Goal: Task Accomplishment & Management: Manage account settings

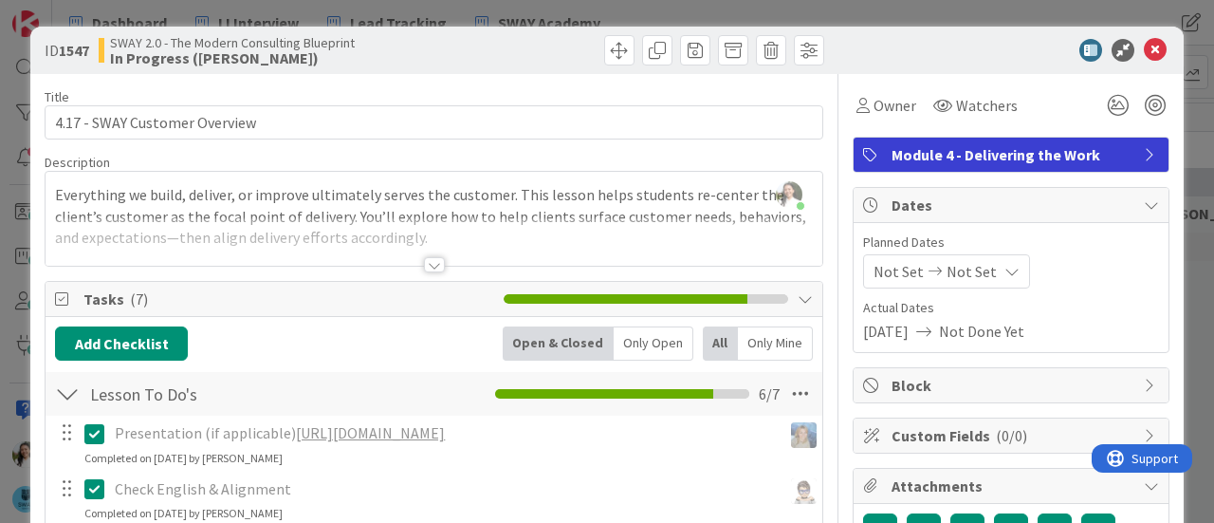
scroll to position [256, 1002]
click at [0, 202] on div "ID 1547 SWAY 2.0 - The Modern Consulting Blueprint In Progress ([PERSON_NAME]) …" at bounding box center [607, 261] width 1214 height 523
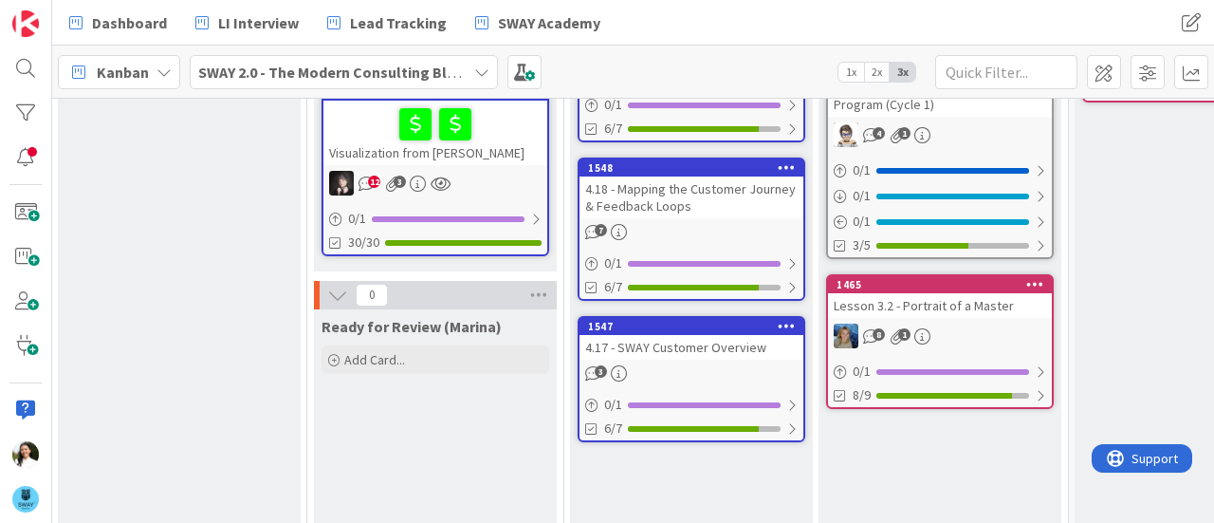
click at [319, 72] on b "SWAY 2.0 - The Modern Consulting Blueprint" at bounding box center [347, 72] width 299 height 19
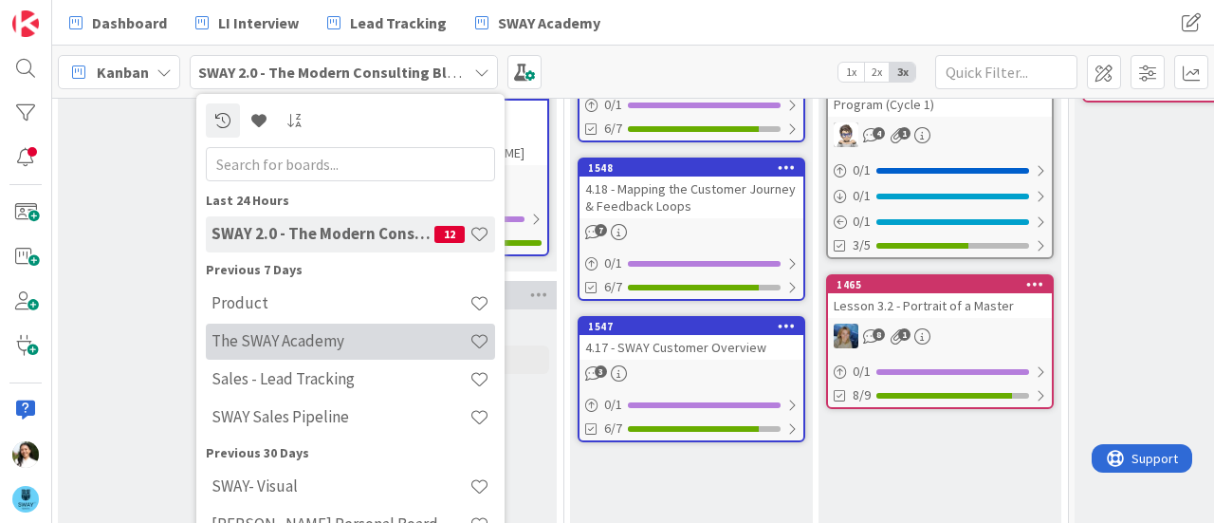
click at [305, 336] on h4 "The SWAY Academy" at bounding box center [340, 340] width 258 height 19
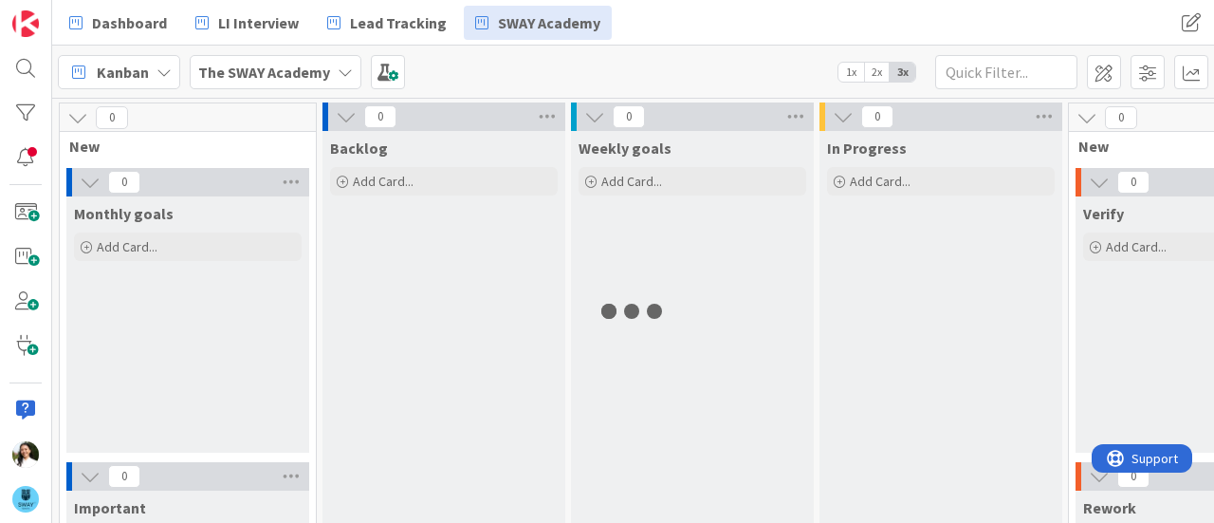
click at [339, 72] on icon at bounding box center [345, 71] width 15 height 15
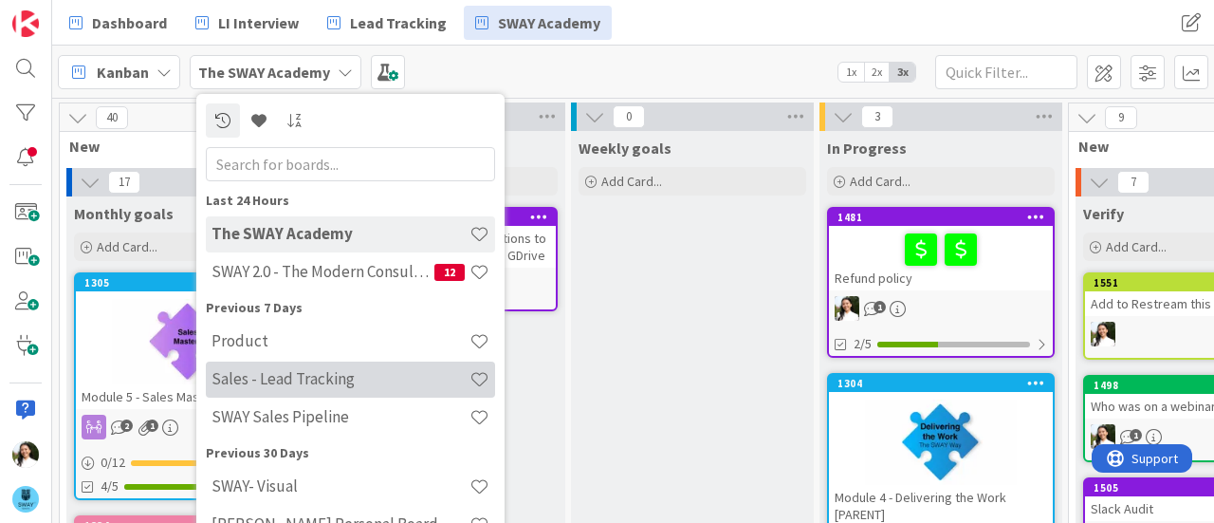
click at [292, 378] on h4 "Sales - Lead Tracking" at bounding box center [340, 378] width 258 height 19
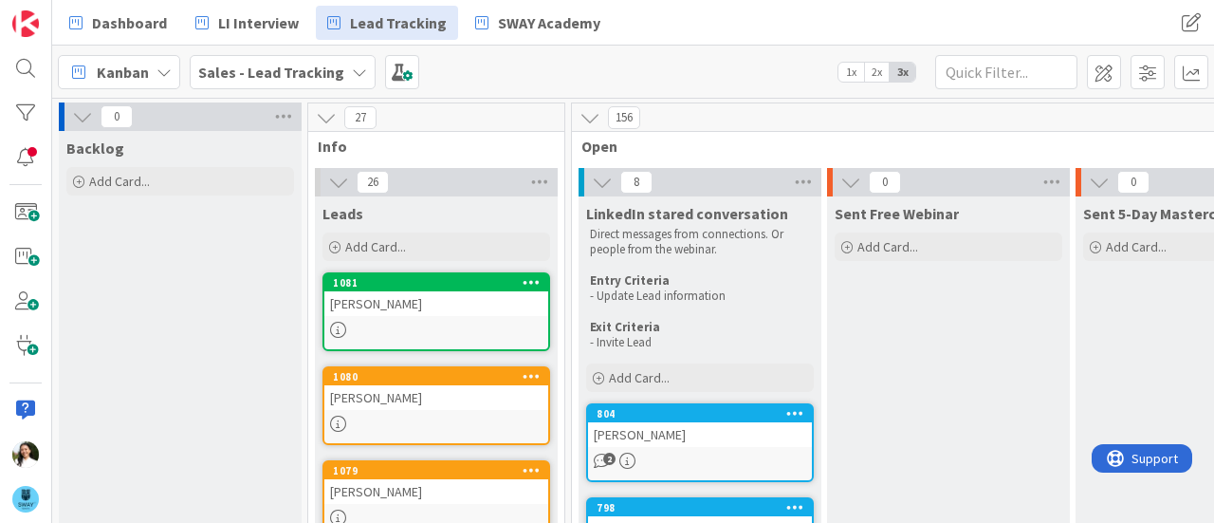
click at [319, 77] on b "Sales - Lead Tracking" at bounding box center [271, 72] width 146 height 19
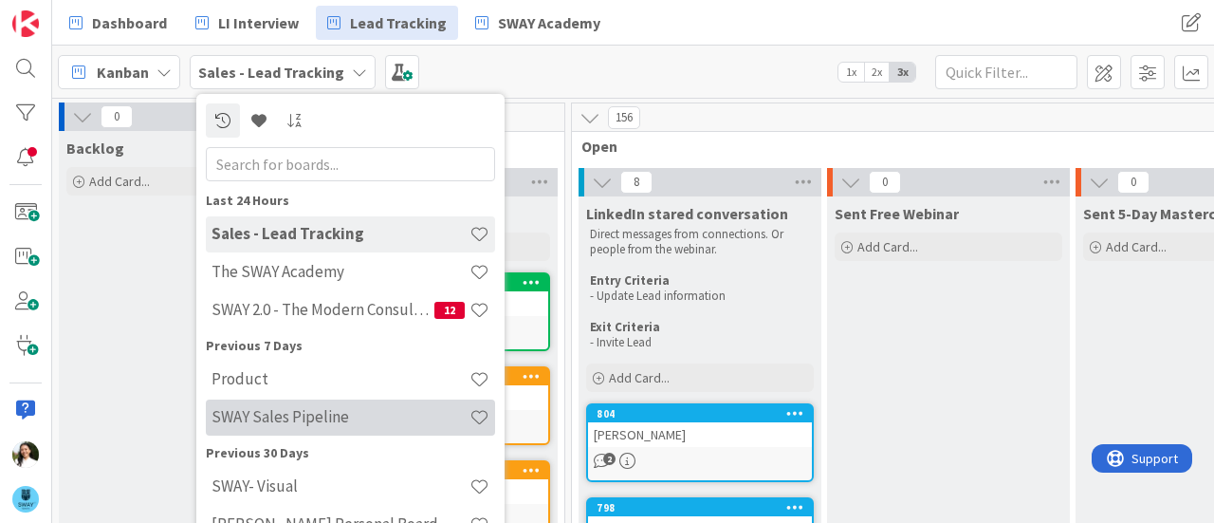
click at [294, 400] on div "SWAY Sales Pipeline" at bounding box center [350, 417] width 289 height 36
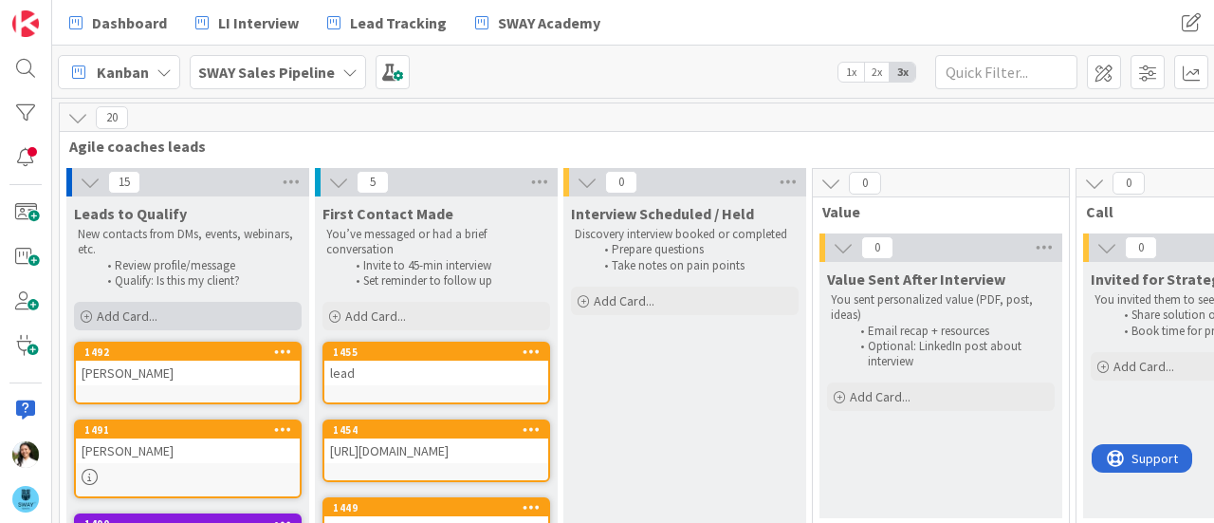
click at [202, 308] on div "Add Card..." at bounding box center [188, 316] width 228 height 28
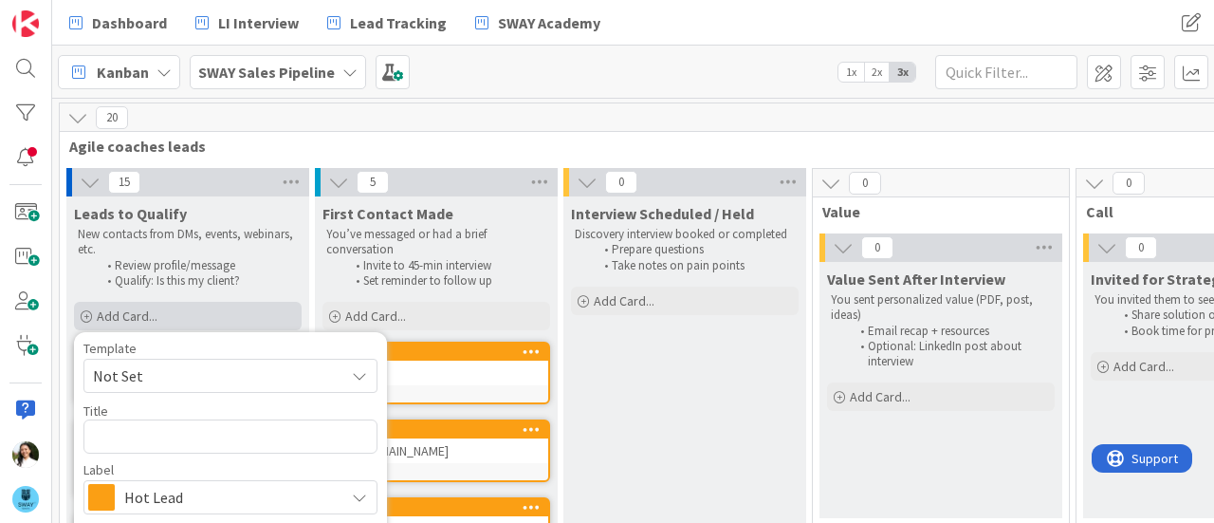
type textarea "x"
type textarea "D"
type textarea "x"
type textarea "Da"
type textarea "x"
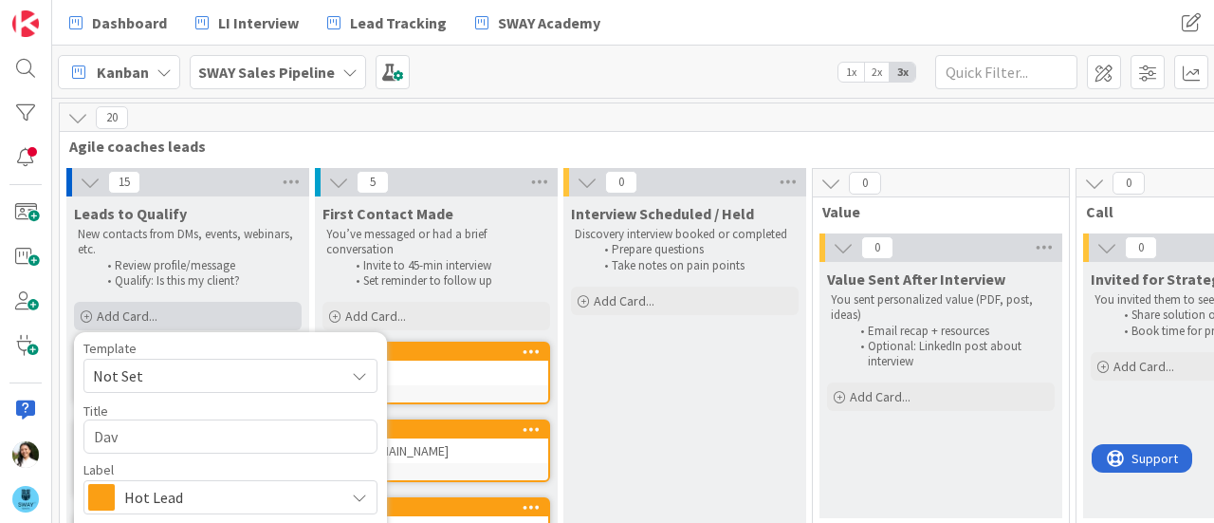
type textarea "Davi"
type textarea "x"
type textarea "[PERSON_NAME]"
type textarea "x"
type textarea "[PERSON_NAME]"
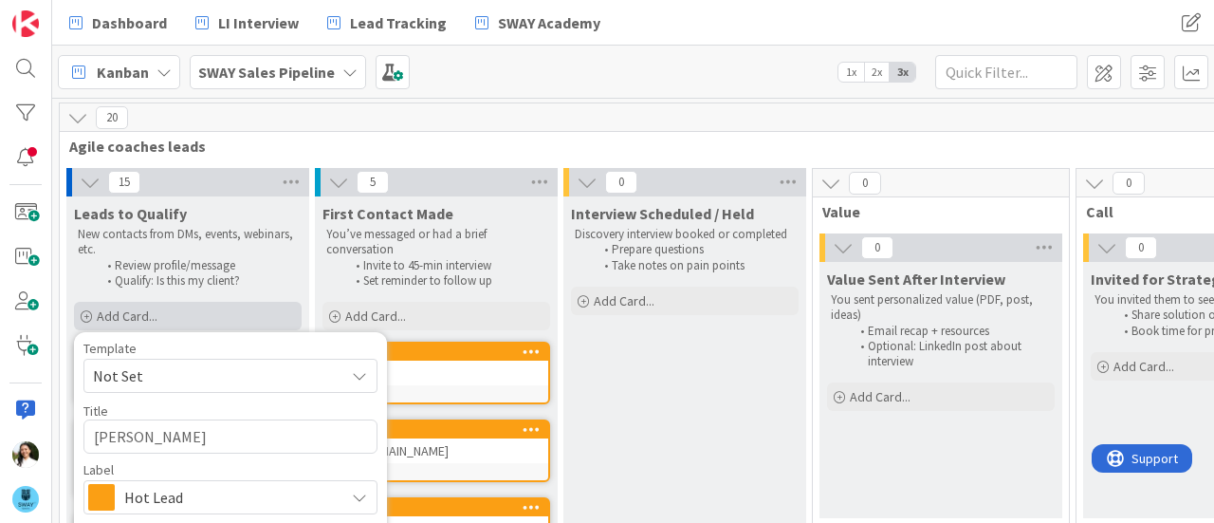
type textarea "x"
type textarea "[PERSON_NAME]"
type textarea "x"
type textarea "[PERSON_NAME]"
type textarea "x"
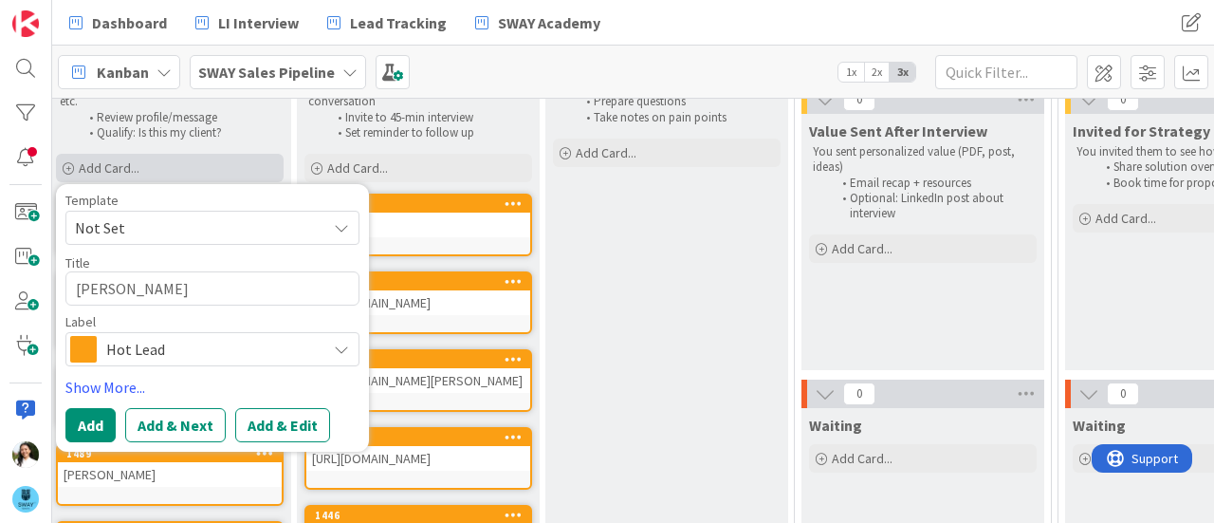
scroll to position [152, 19]
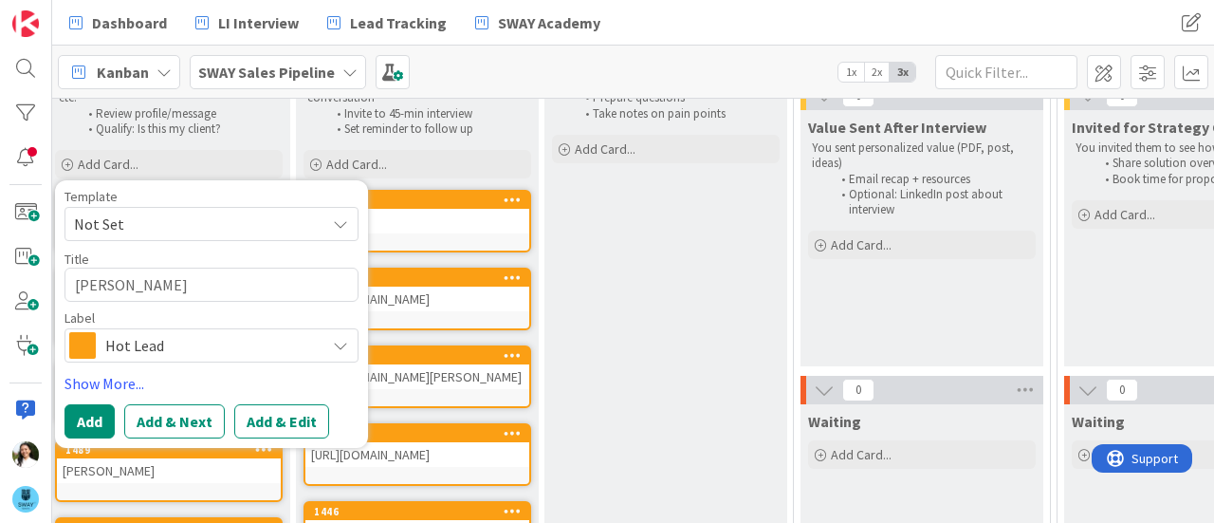
type textarea "[PERSON_NAME]"
click at [199, 333] on span "Hot Lead" at bounding box center [210, 345] width 211 height 27
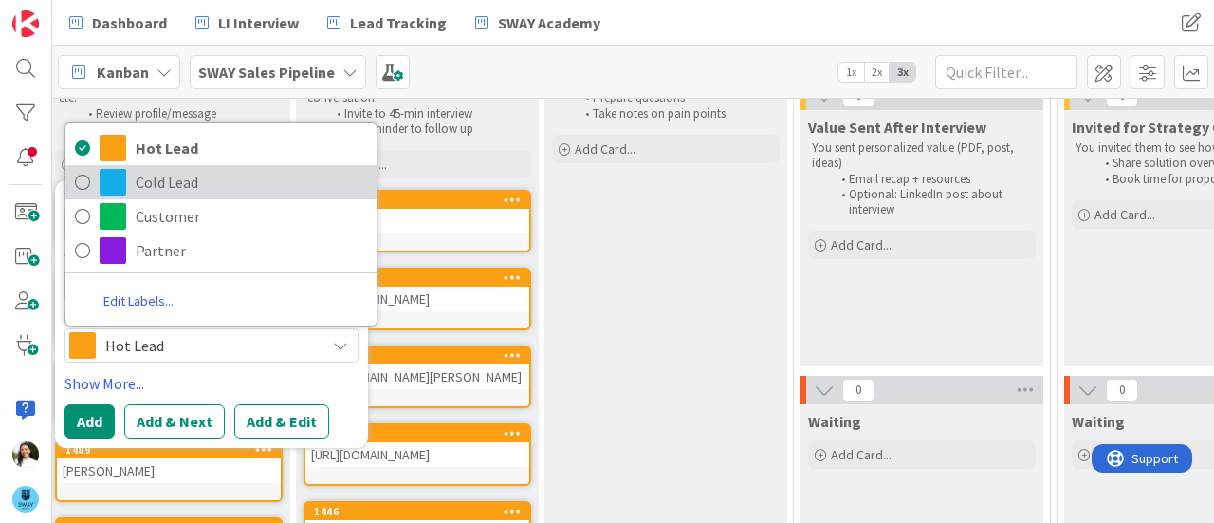
click at [211, 177] on span "Cold Lead" at bounding box center [251, 182] width 231 height 28
type textarea "x"
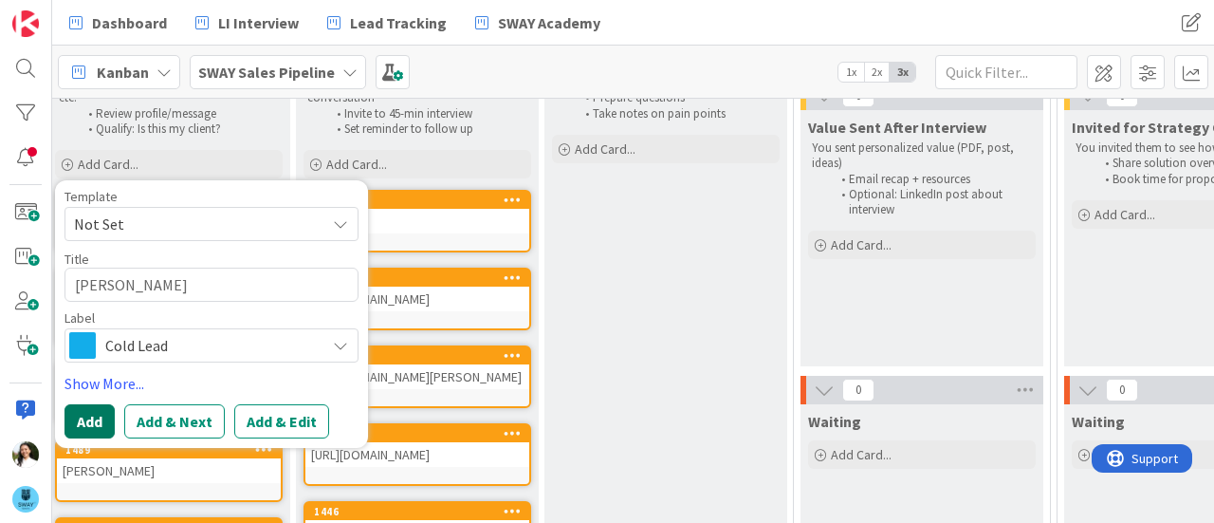
click at [76, 431] on button "Add" at bounding box center [89, 421] width 50 height 34
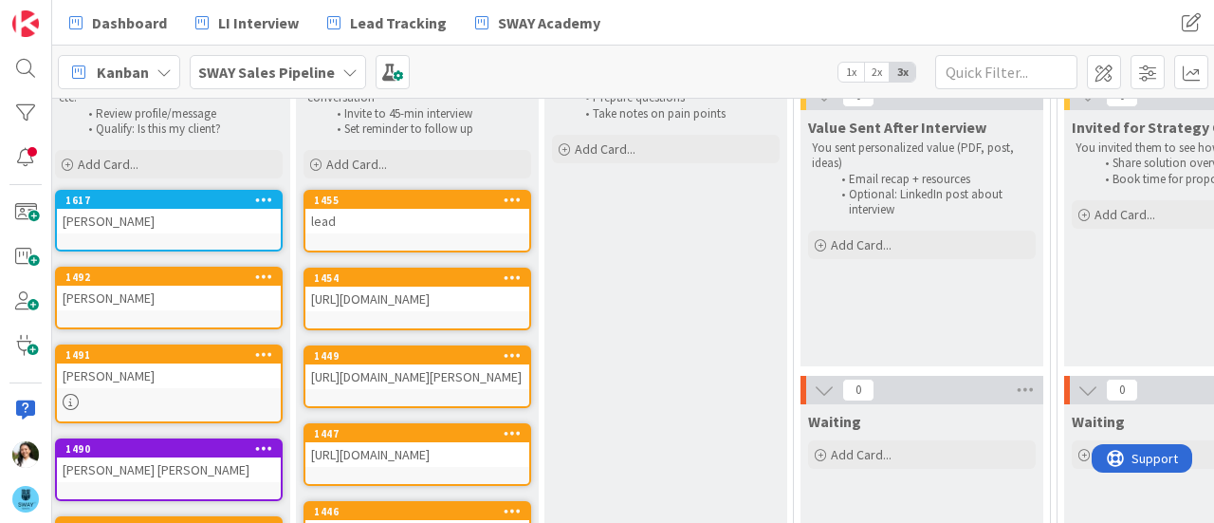
click at [168, 206] on div "1617" at bounding box center [169, 200] width 224 height 17
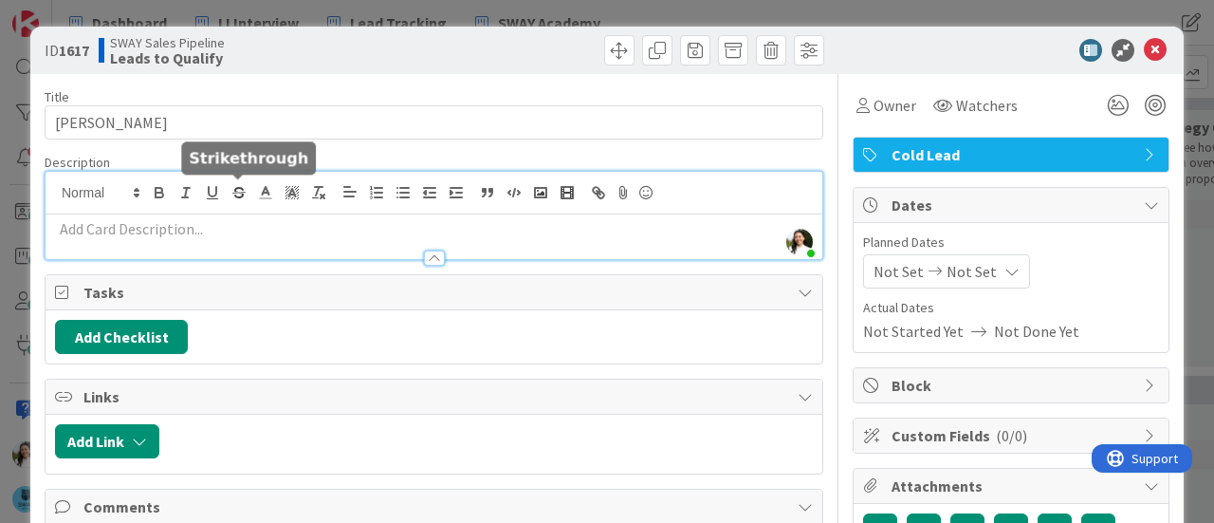
click at [245, 190] on div "Ascencia [PERSON_NAME] just joined" at bounding box center [434, 215] width 777 height 87
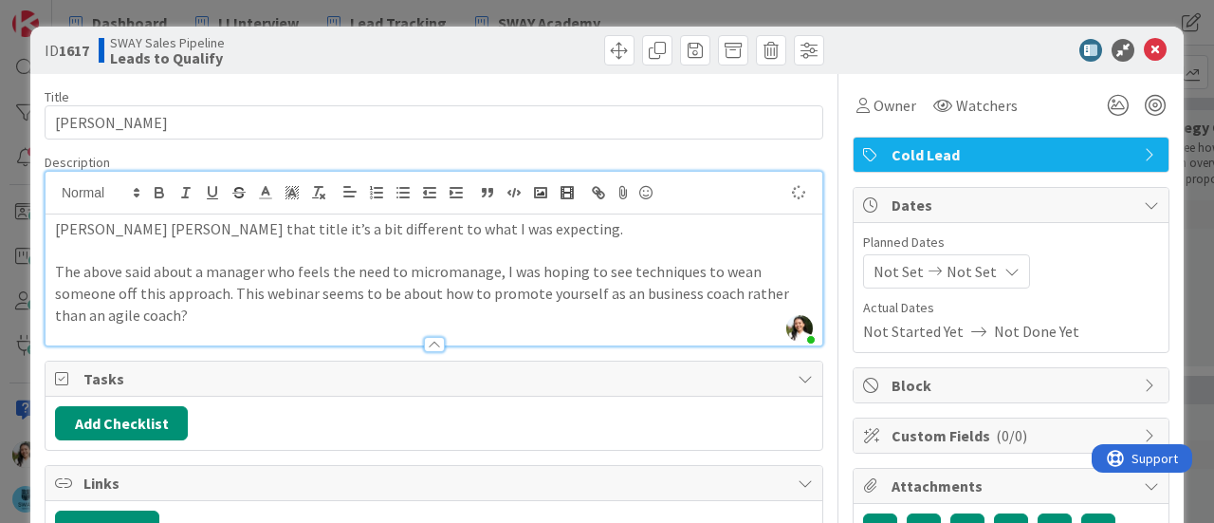
click at [0, 242] on div "ID 1617 SWAY Sales Pipeline Leads to Qualify Title 10 / 128 [PERSON_NAME] Descr…" at bounding box center [607, 261] width 1214 height 523
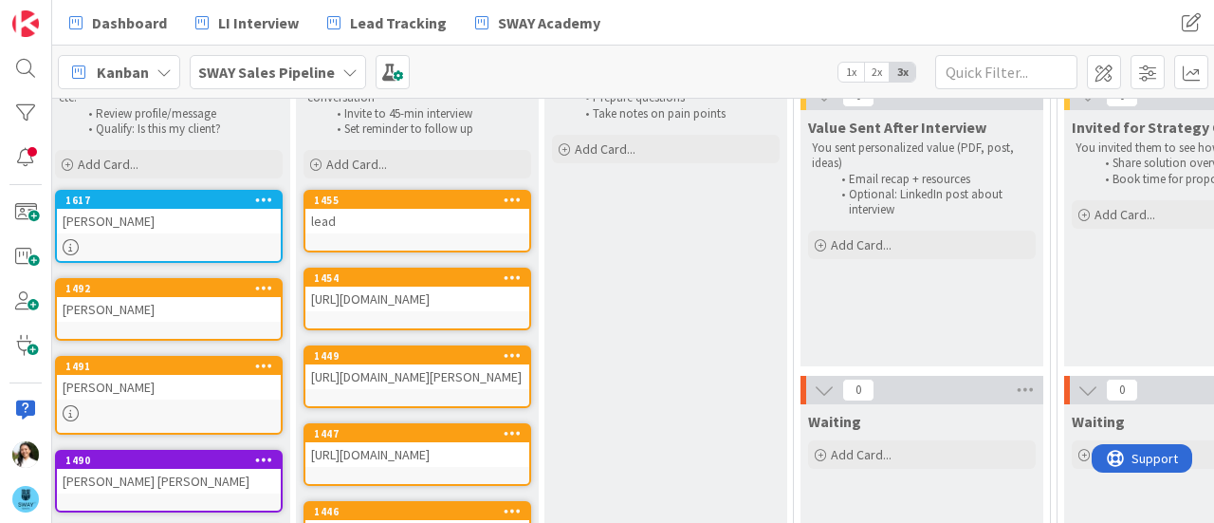
click at [297, 57] on div "SWAY Sales Pipeline" at bounding box center [278, 72] width 176 height 34
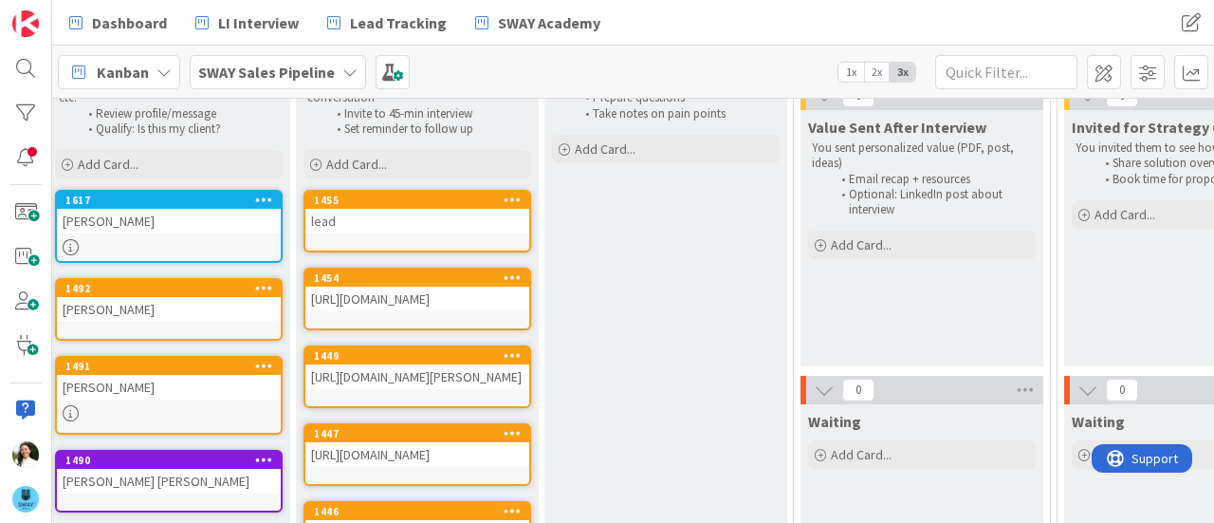
click at [279, 73] on b "SWAY Sales Pipeline" at bounding box center [266, 72] width 137 height 19
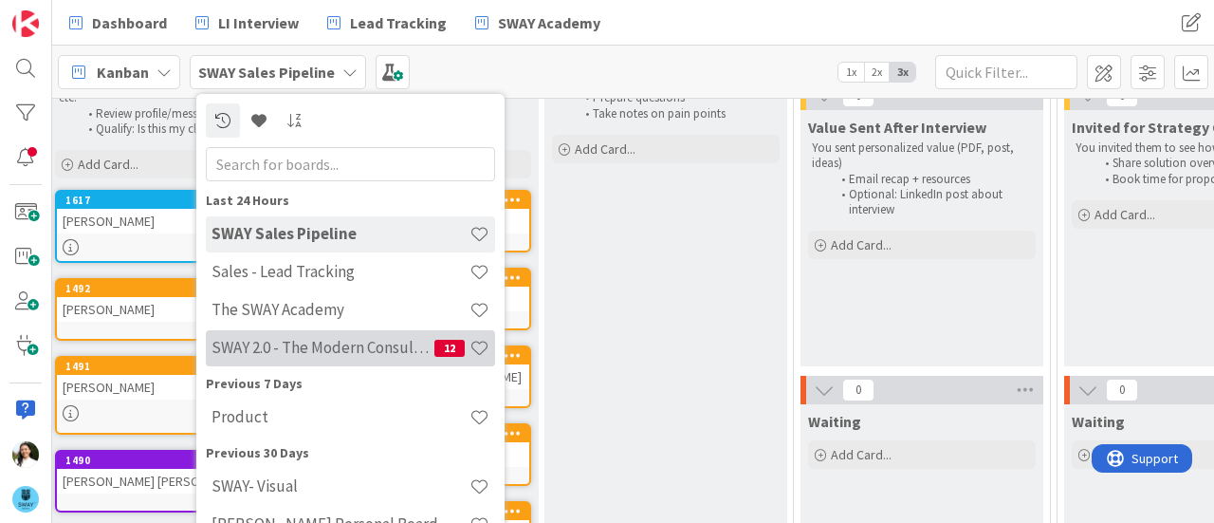
click at [331, 342] on h4 "SWAY 2.0 - The Modern Consulting Blueprint" at bounding box center [322, 347] width 223 height 19
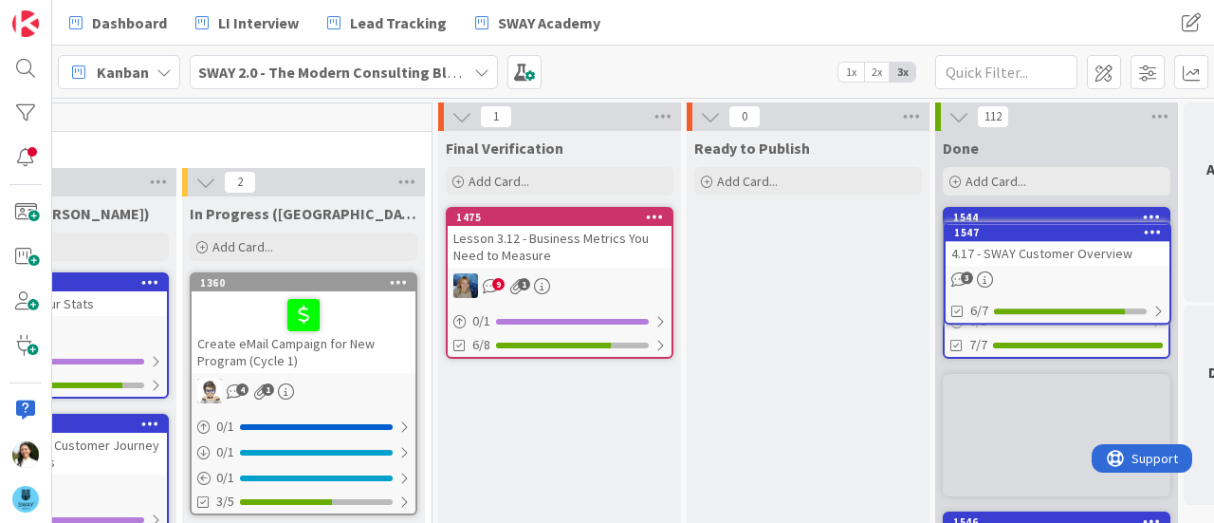
scroll to position [0, 1688]
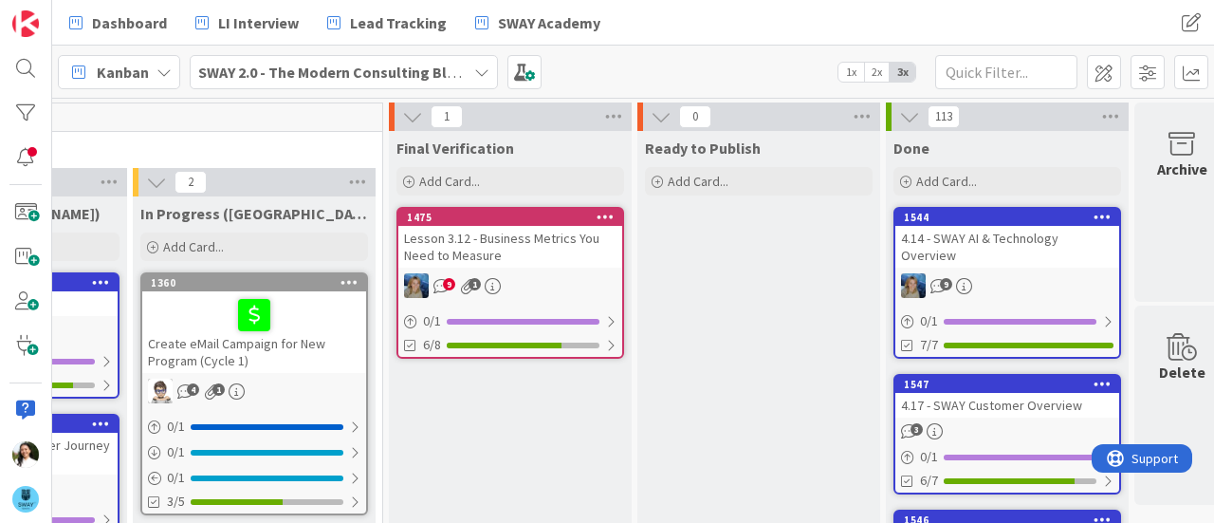
click at [977, 393] on div "4.17 - SWAY Customer Overview" at bounding box center [1007, 405] width 224 height 25
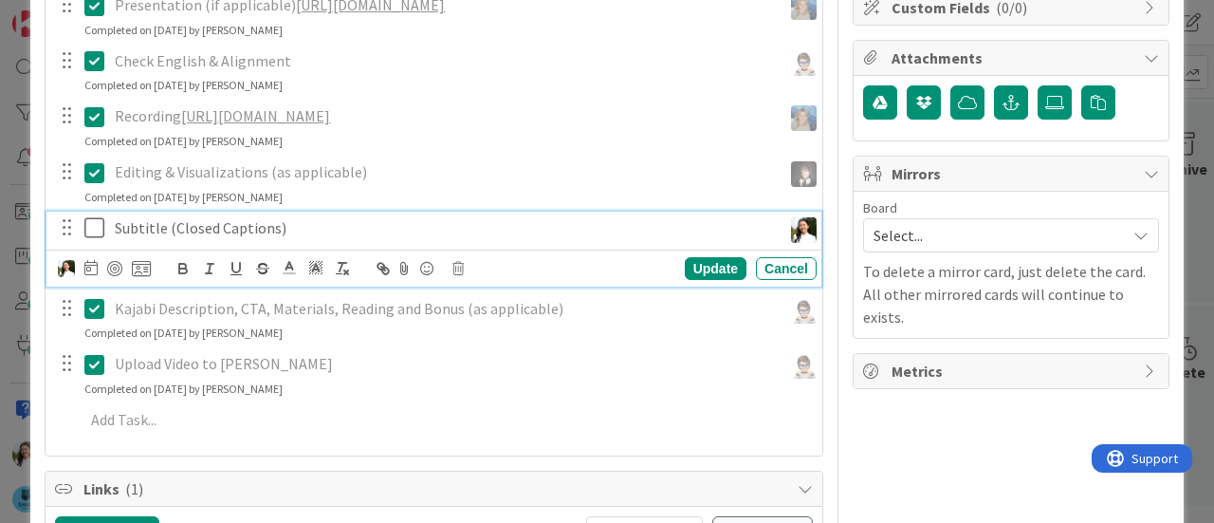
click at [90, 226] on icon at bounding box center [98, 227] width 28 height 23
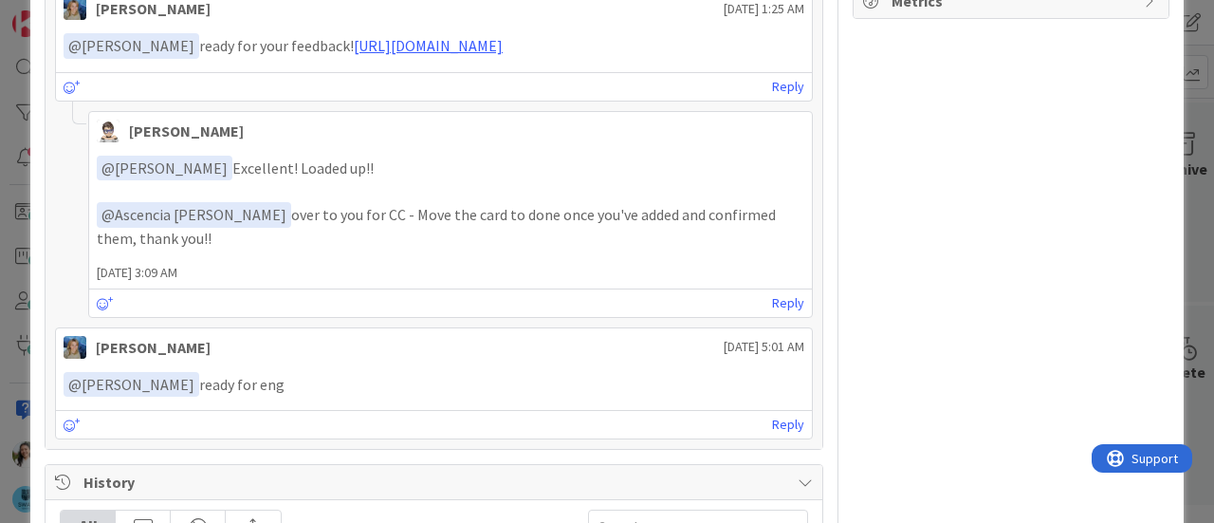
scroll to position [798, 0]
click at [772, 314] on link "Reply" at bounding box center [788, 302] width 32 height 24
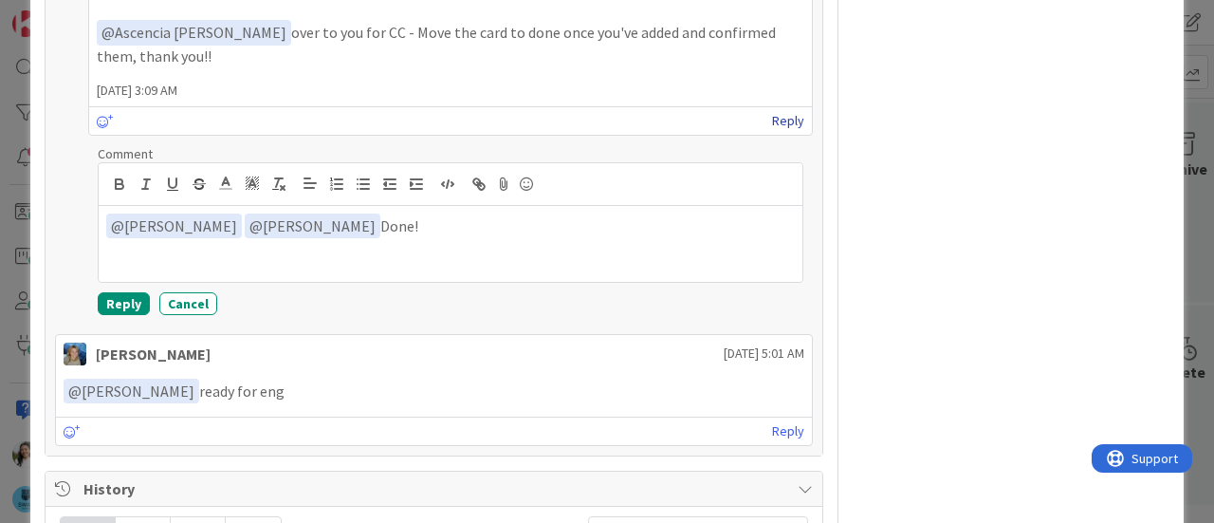
scroll to position [990, 0]
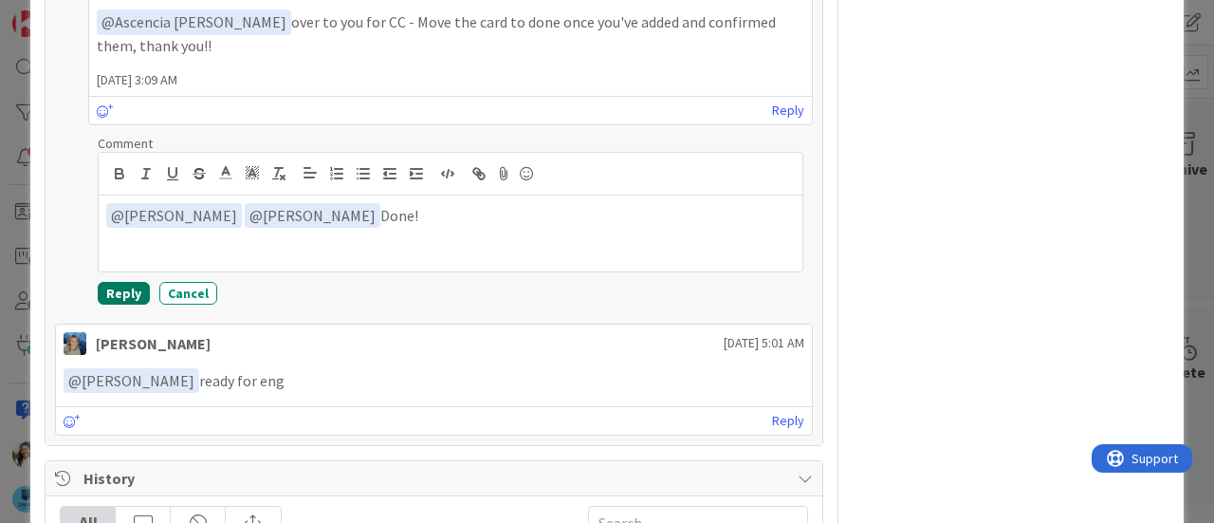
click at [104, 304] on button "Reply" at bounding box center [124, 293] width 52 height 23
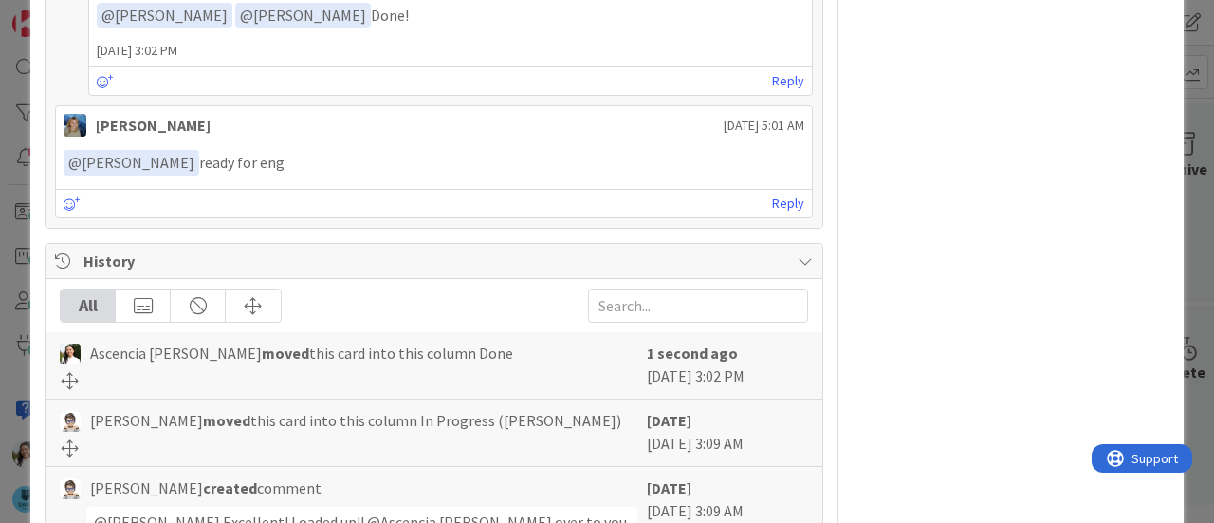
click at [0, 246] on div "ID 1547 SWAY 2.0 - The Modern Consulting Blueprint Done Title 29 / 128 4.17 - S…" at bounding box center [607, 261] width 1214 height 523
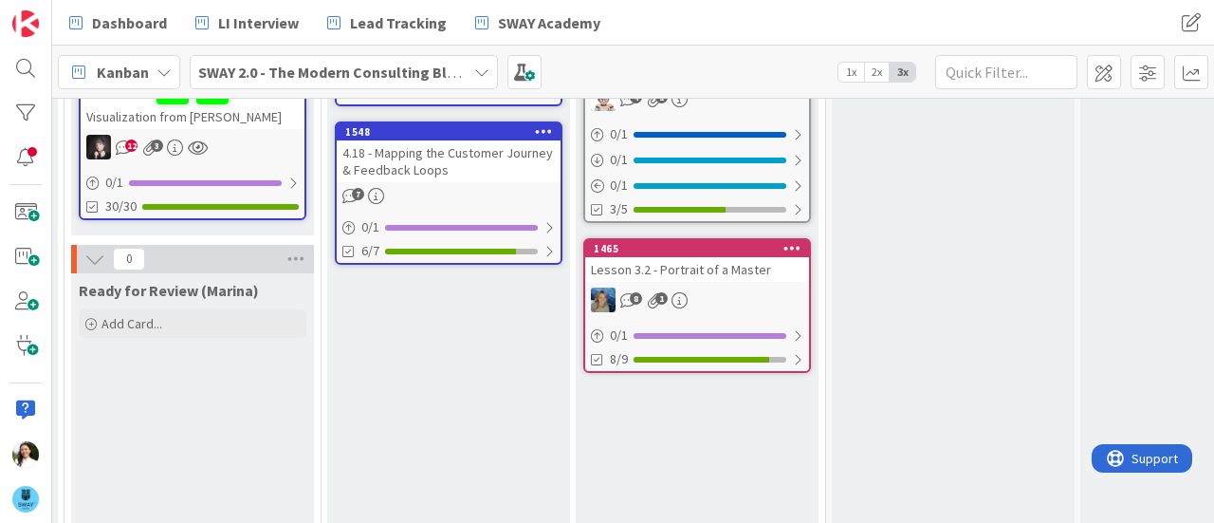
scroll to position [155, 1245]
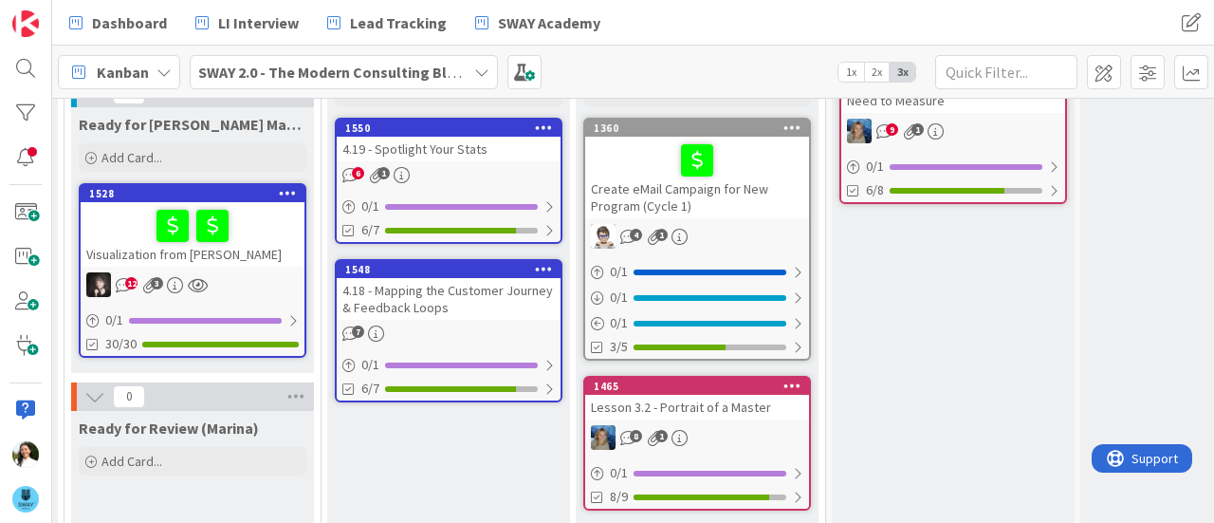
click at [490, 285] on div "4.18 - Mapping the Customer Journey & Feedback Loops" at bounding box center [449, 299] width 224 height 42
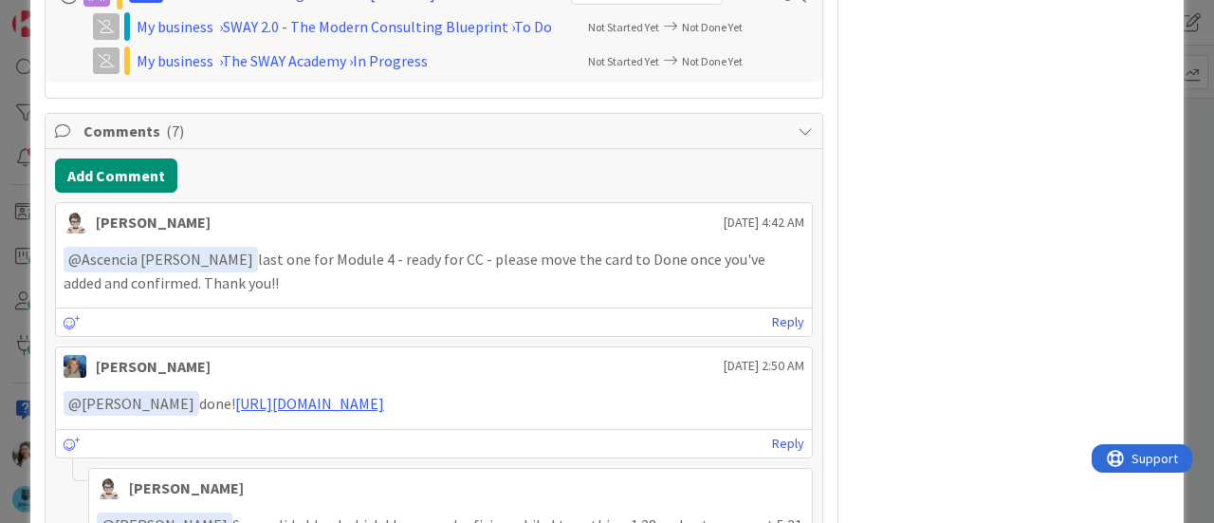
scroll to position [1110, 0]
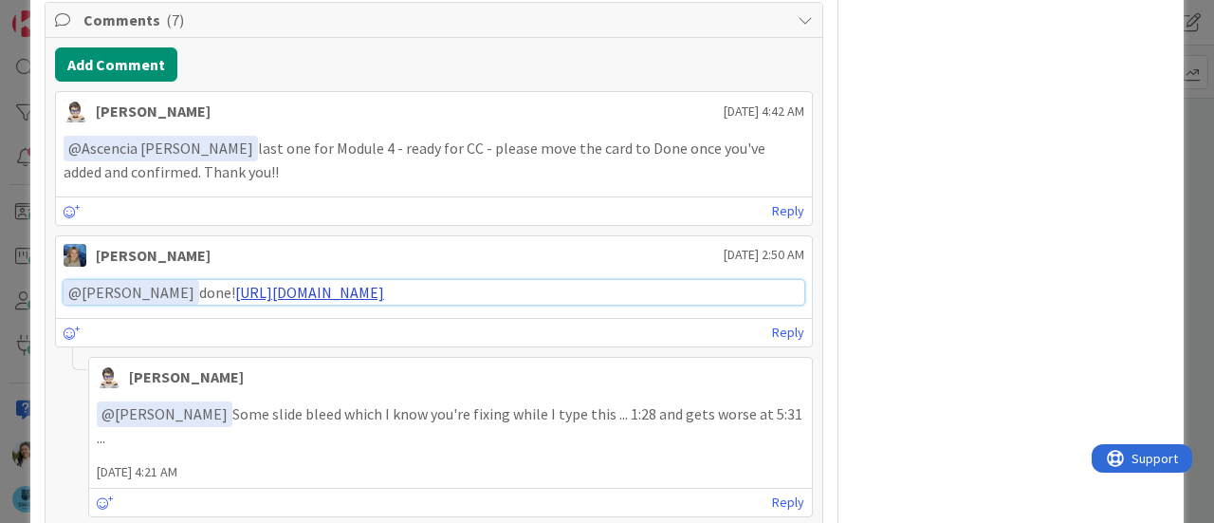
click at [368, 302] on link "[URL][DOMAIN_NAME]" at bounding box center [309, 292] width 149 height 19
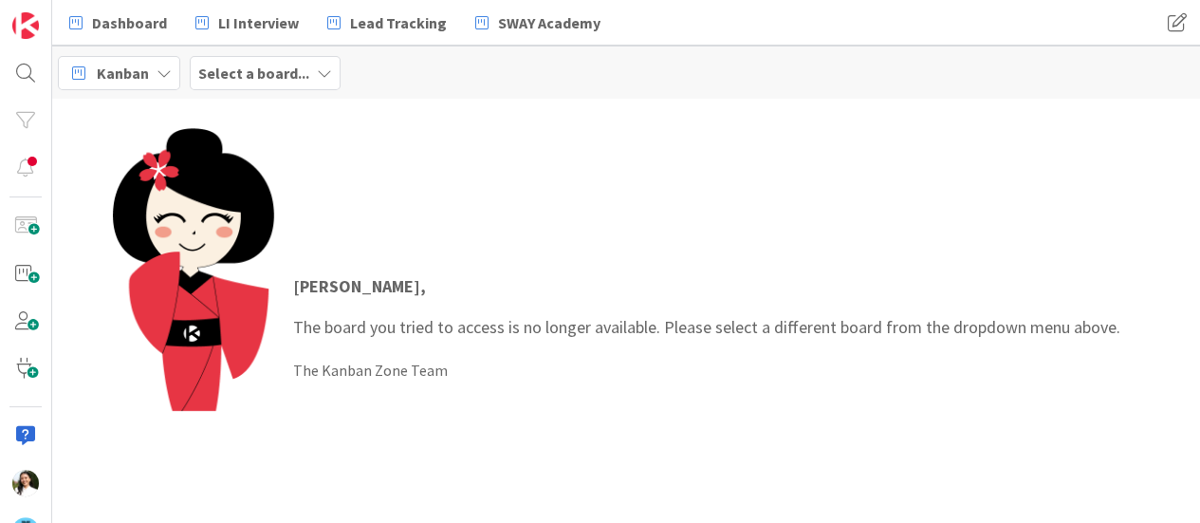
click at [298, 73] on b "Select a board..." at bounding box center [253, 73] width 111 height 19
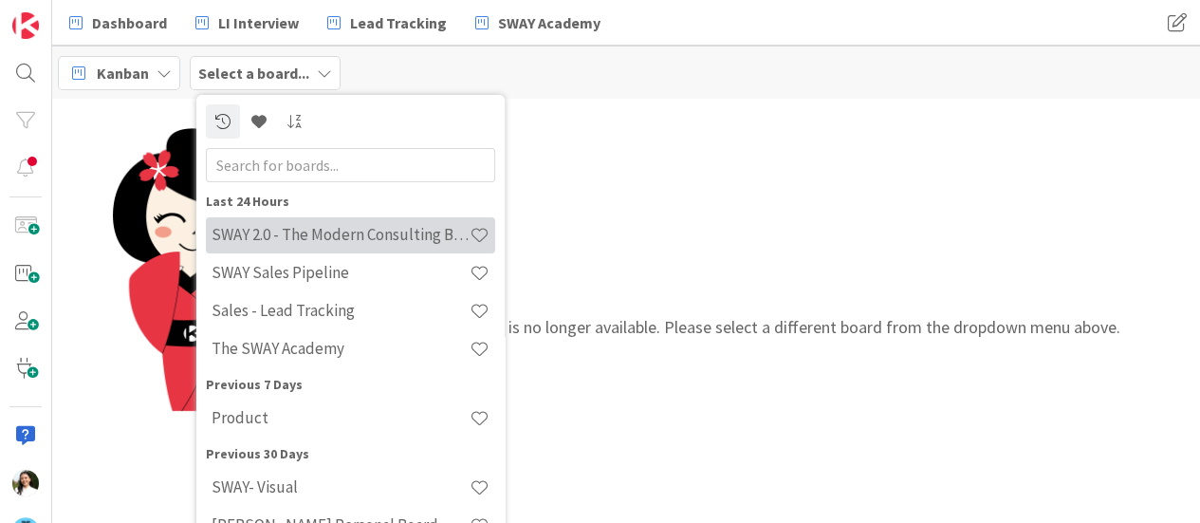
click at [275, 237] on h4 "SWAY 2.0 - The Modern Consulting Blueprint" at bounding box center [340, 234] width 258 height 19
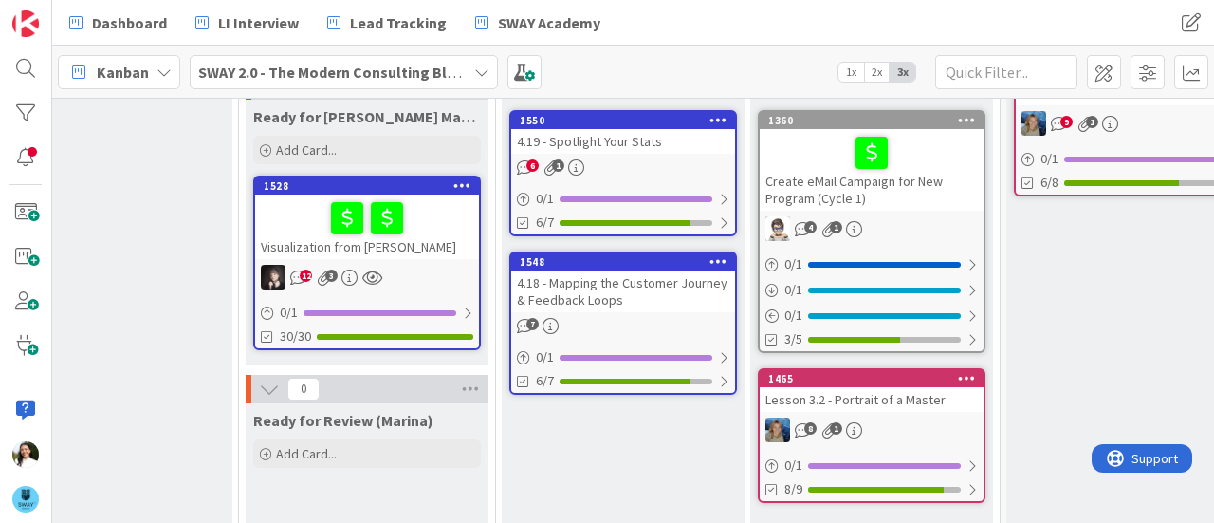
scroll to position [161, 1071]
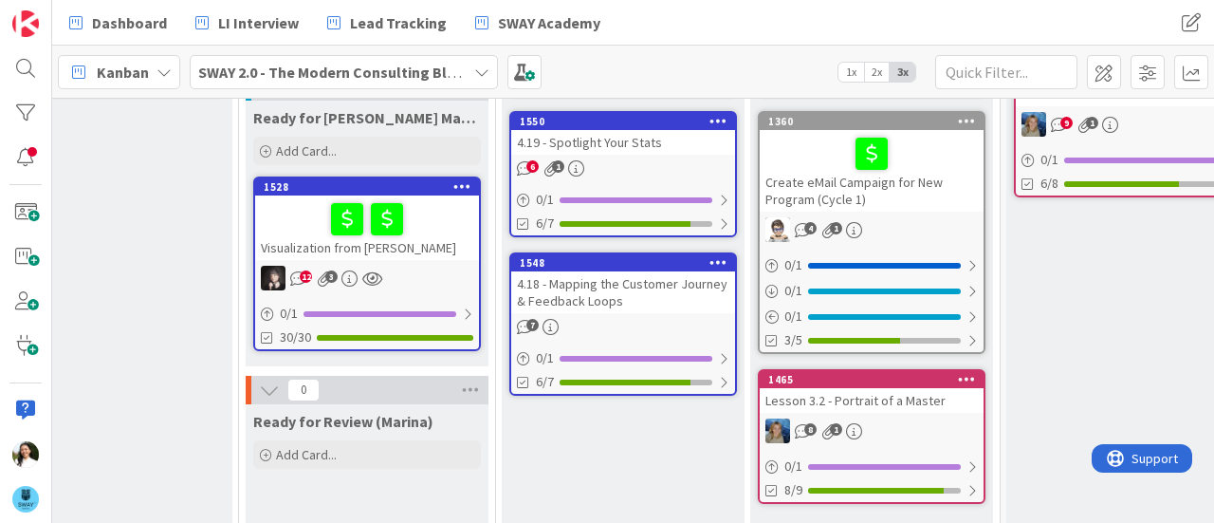
click at [632, 284] on div "4.18 - Mapping the Customer Journey & Feedback Loops" at bounding box center [623, 292] width 224 height 42
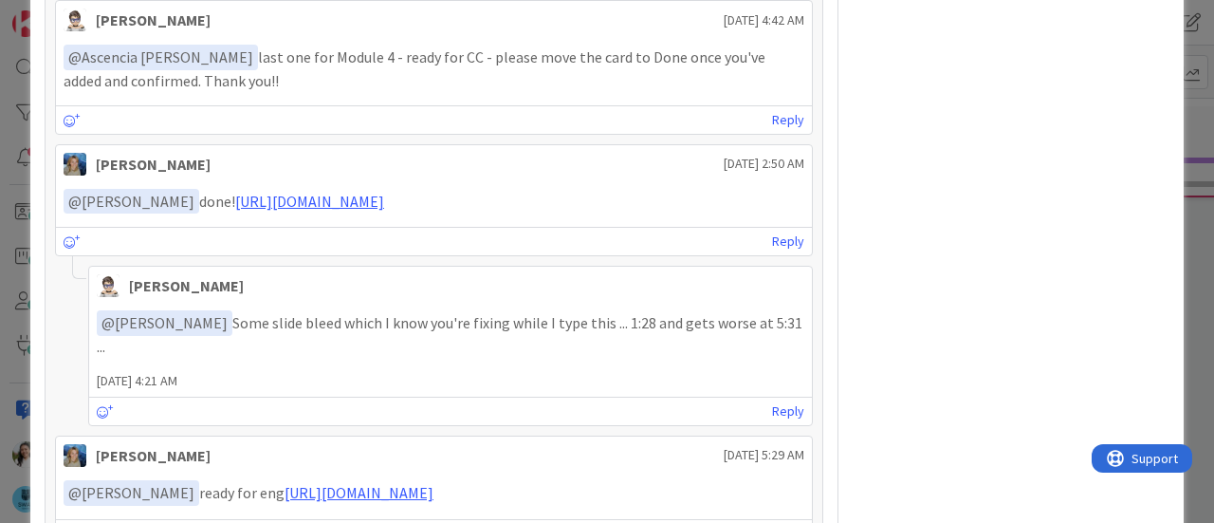
scroll to position [1228, 0]
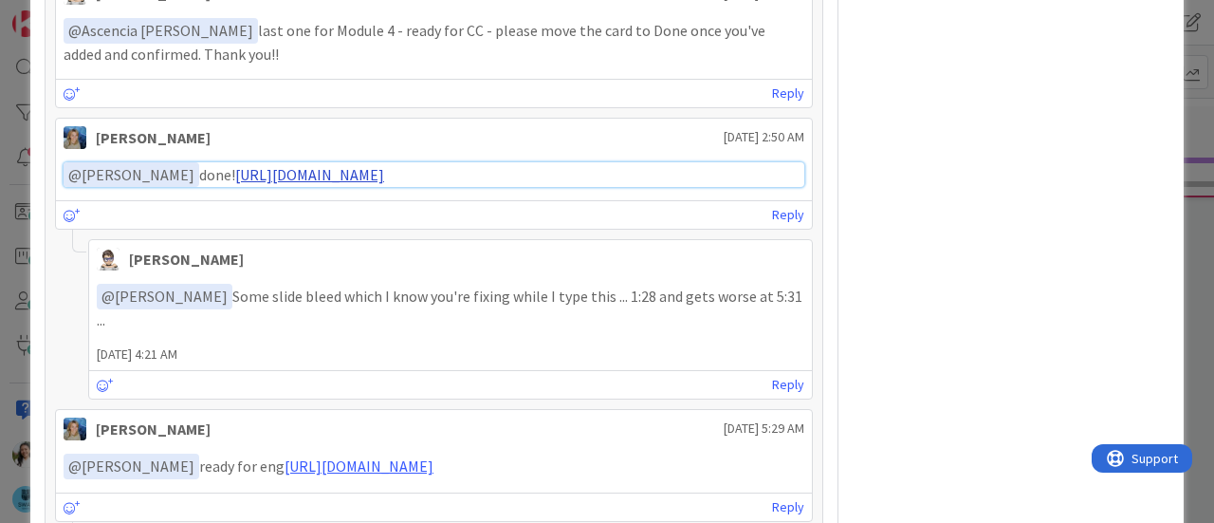
click at [384, 184] on link "[URL][DOMAIN_NAME]" at bounding box center [309, 174] width 149 height 19
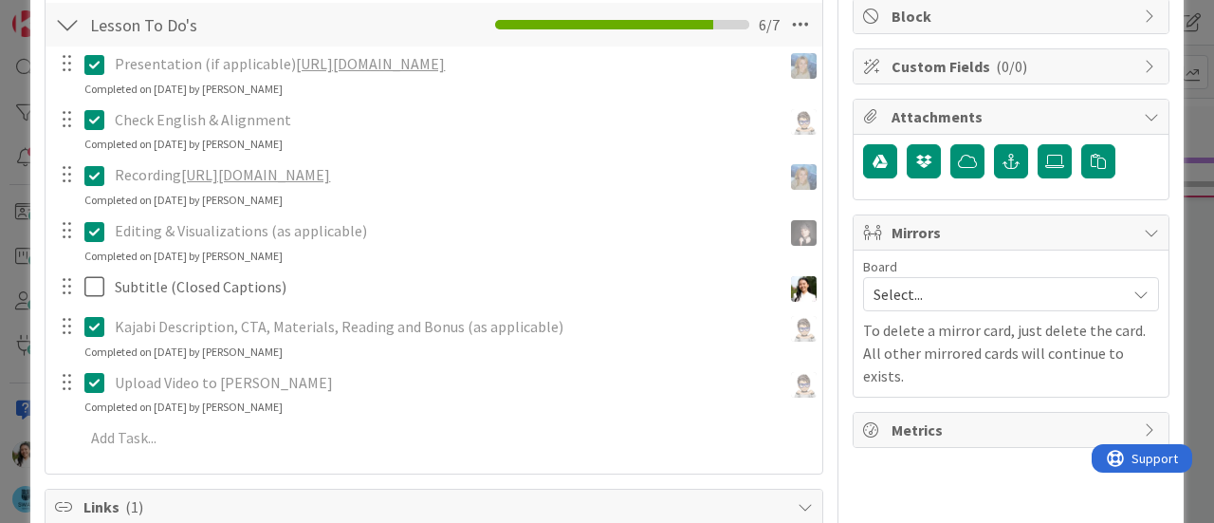
scroll to position [370, 0]
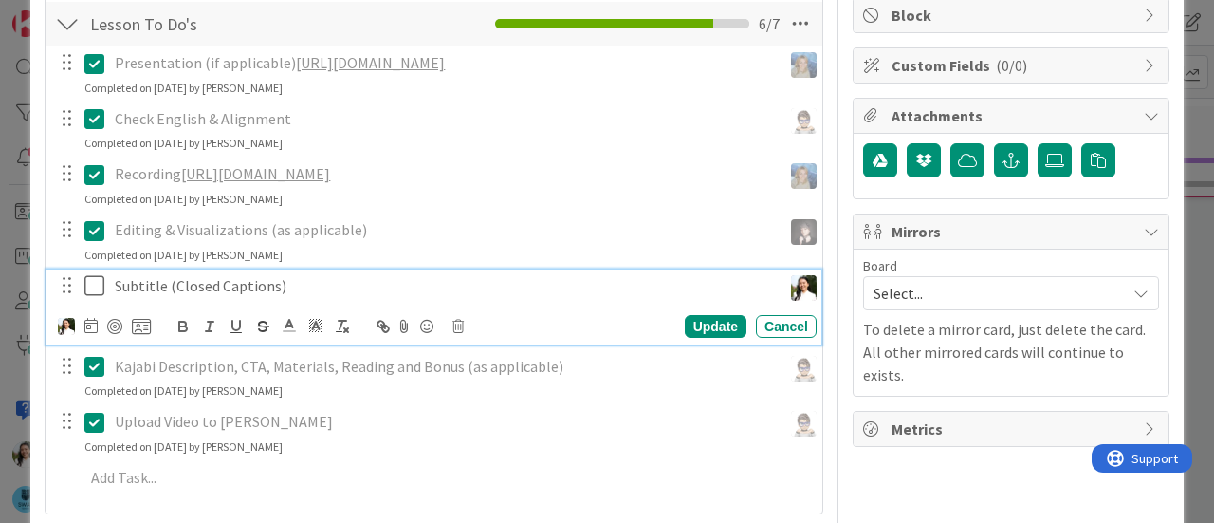
click at [85, 297] on icon at bounding box center [98, 285] width 28 height 23
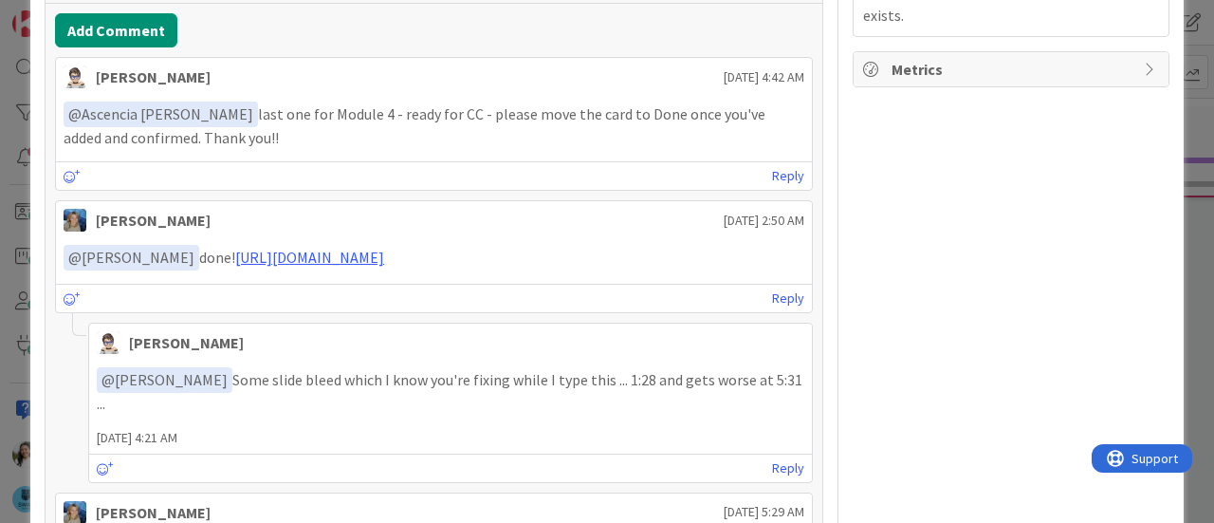
scroll to position [725, 0]
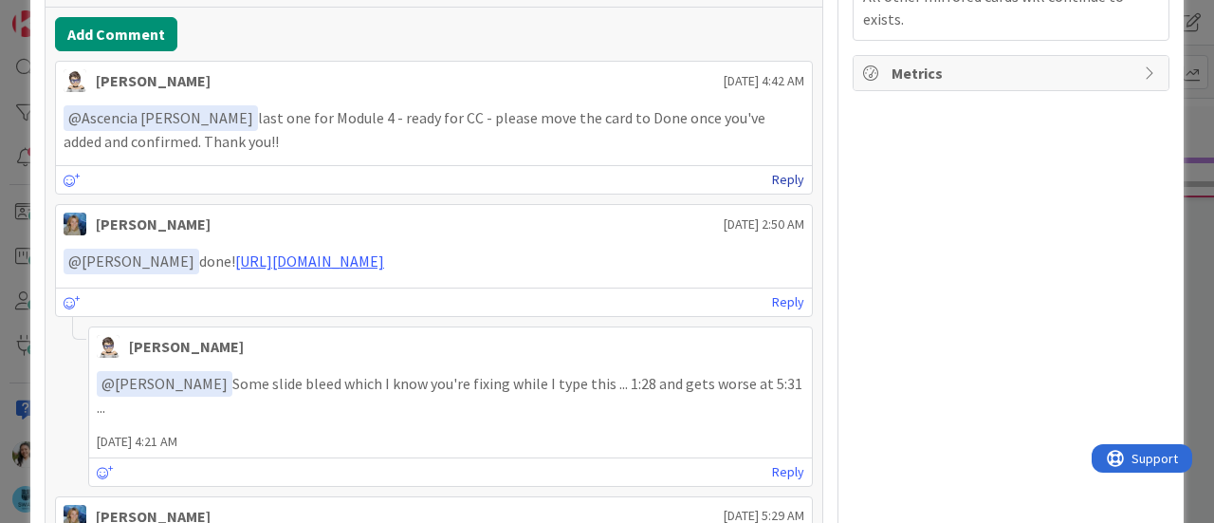
click at [778, 171] on link "Reply" at bounding box center [788, 180] width 32 height 24
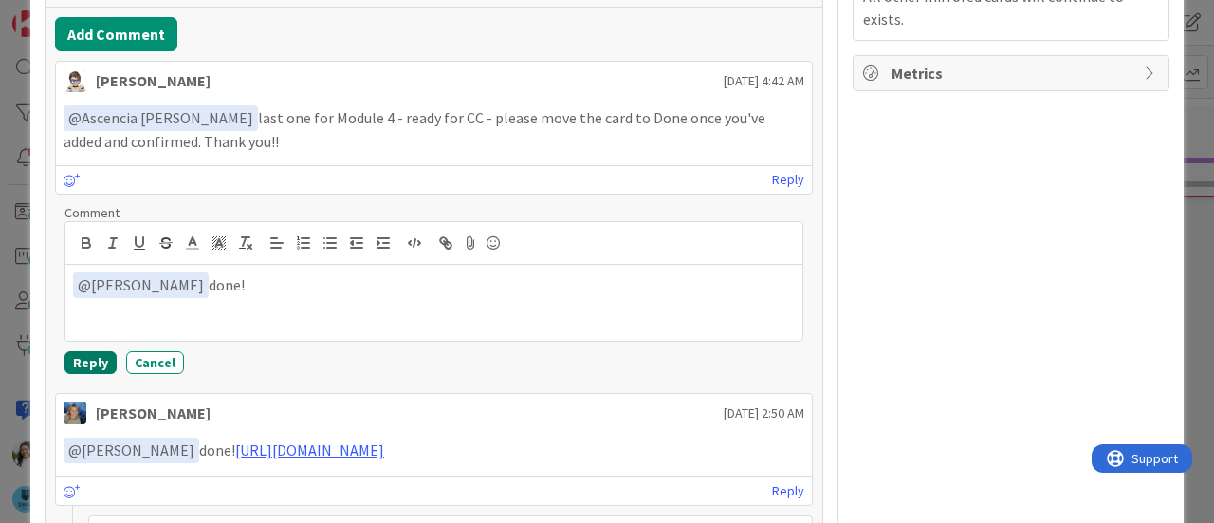
click at [84, 356] on button "Reply" at bounding box center [90, 362] width 52 height 23
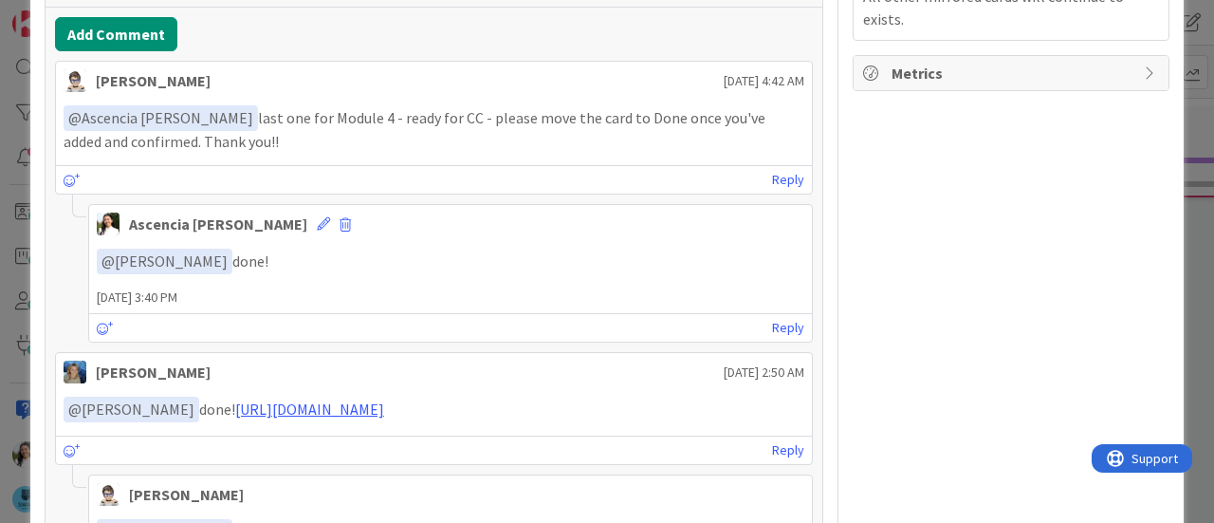
click at [0, 218] on div "ID 1548 SWAY 2.0 - The Modern Consulting Blueprint In Progress (Fike) Title 52 …" at bounding box center [607, 261] width 1214 height 523
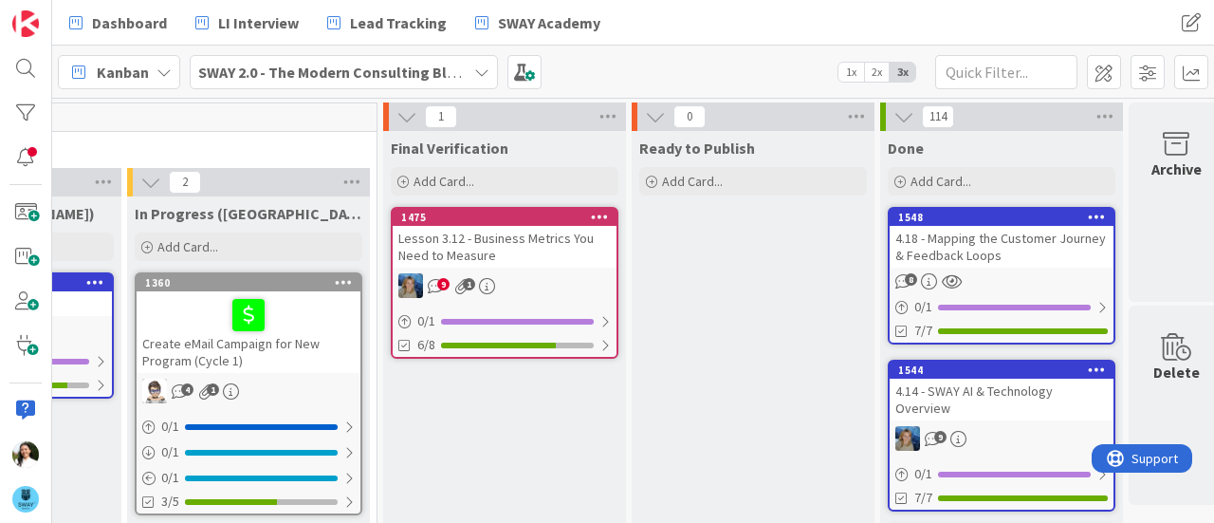
scroll to position [0, 1722]
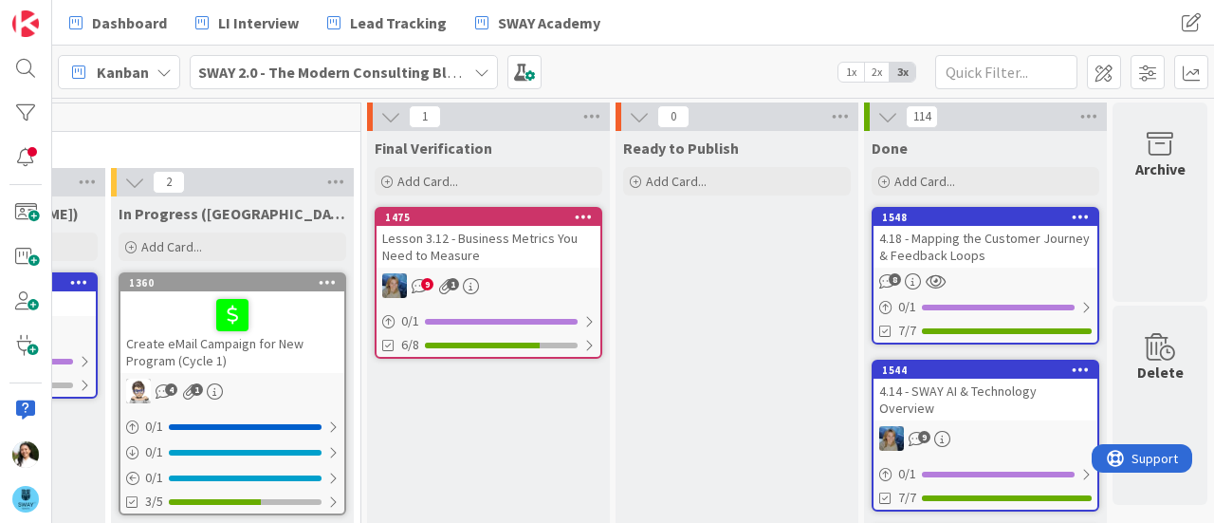
click at [418, 240] on div "Lesson 3.12 - Business Metrics You Need to Measure" at bounding box center [488, 247] width 224 height 42
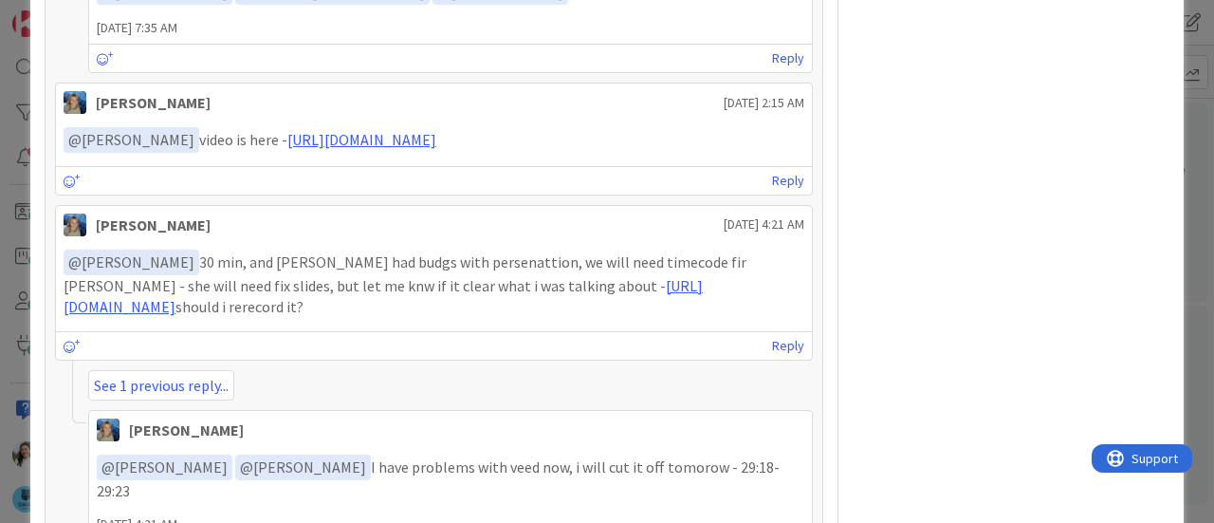
scroll to position [1470, 0]
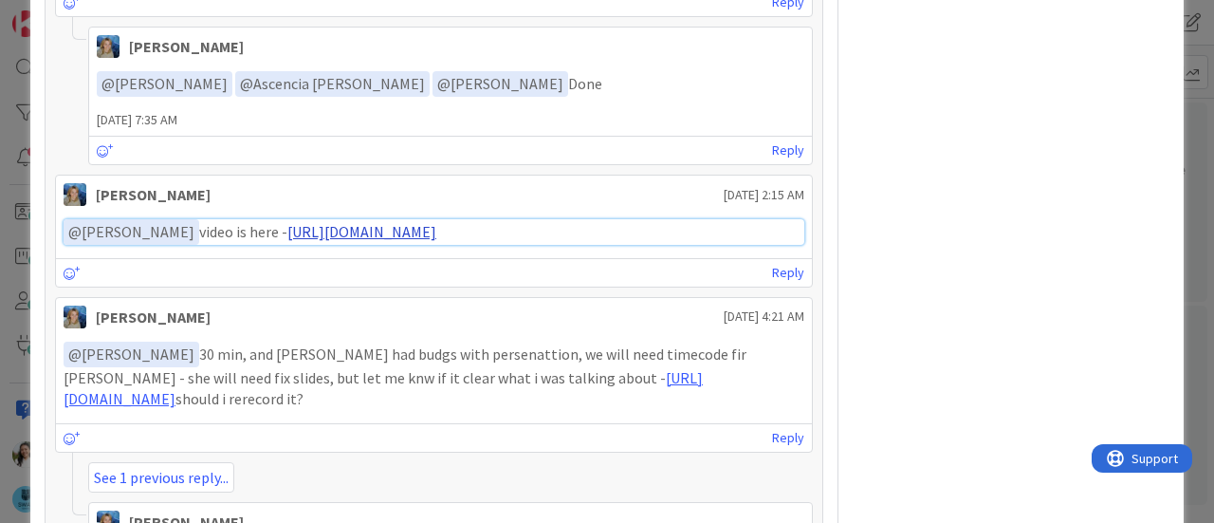
click at [387, 241] on link "https://www.veed.io/view/6cd85788-5d23-4f8a-ade2-775b7d067b8e?panel=share" at bounding box center [361, 231] width 149 height 19
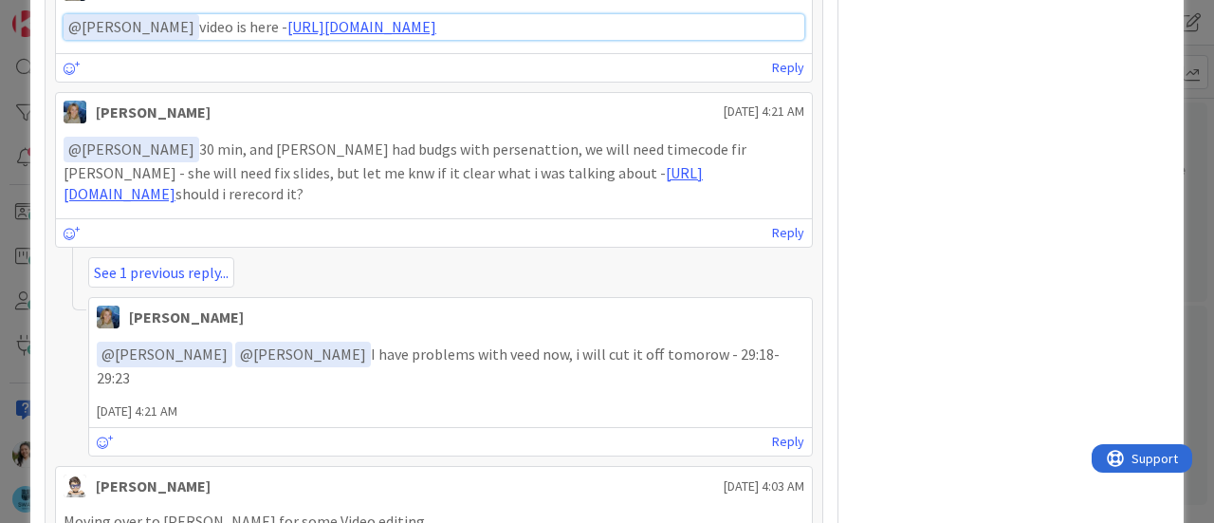
scroll to position [1665, 0]
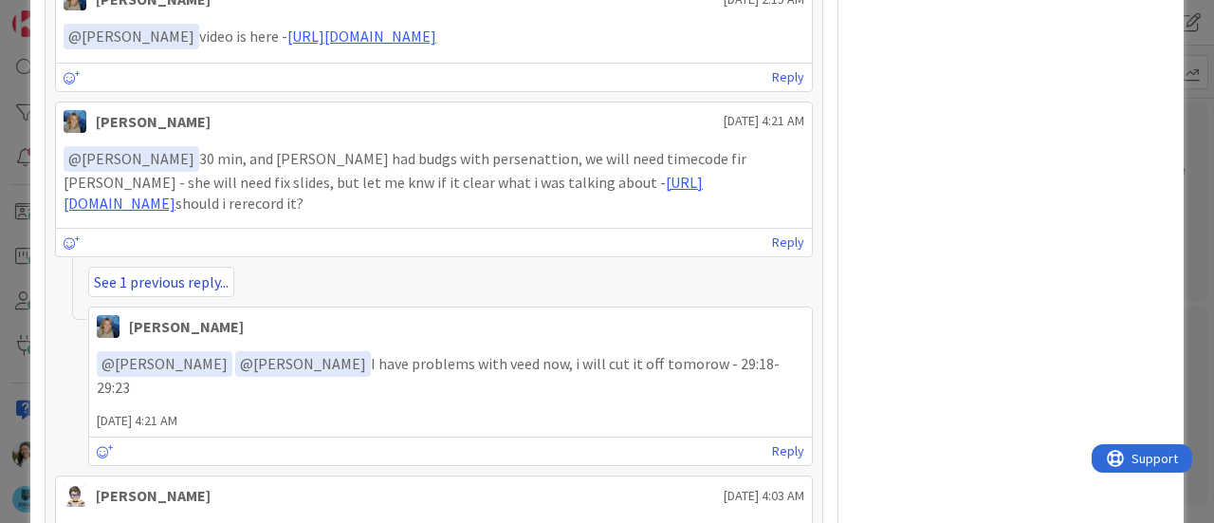
click at [142, 292] on link "See 1 previous reply..." at bounding box center [161, 281] width 146 height 30
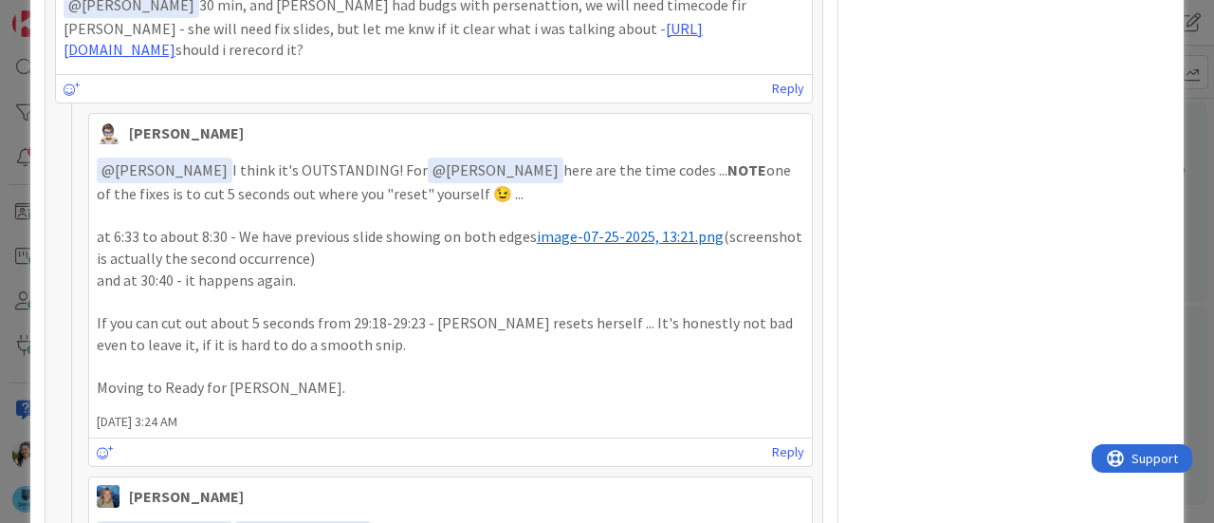
scroll to position [1789, 0]
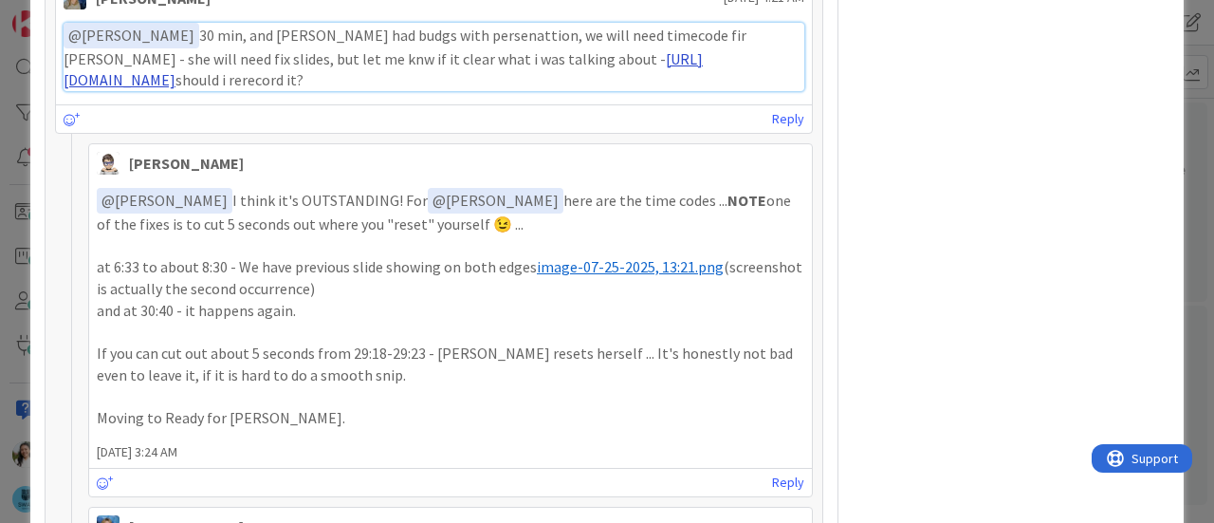
click at [596, 71] on link "https://www.veed.io/view/6cd85788-5d23-4f8a-ade2-775b7d067b8e?panel=share" at bounding box center [383, 69] width 639 height 41
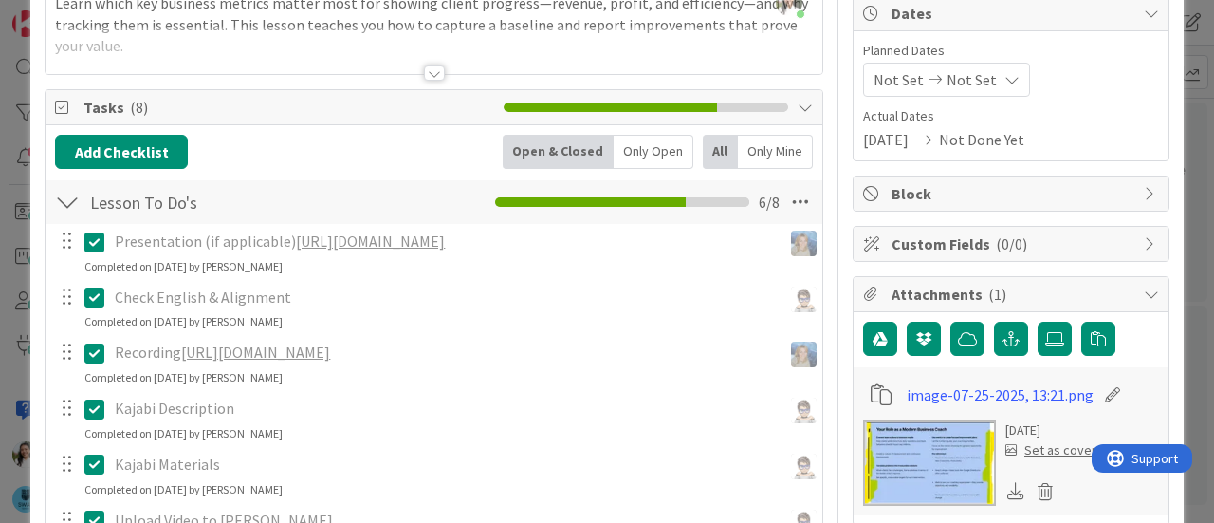
scroll to position [158, 0]
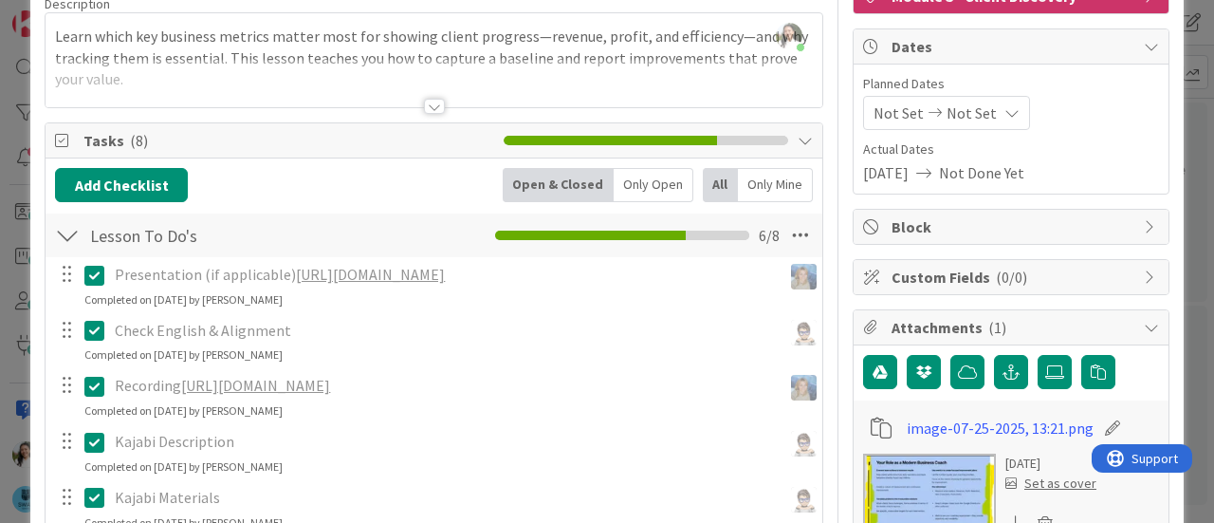
click at [330, 394] on link "https://www.veed.io/view/6cd85788-5d23-4f8a-ade2-775b7d067b8e?panel=share" at bounding box center [255, 385] width 149 height 19
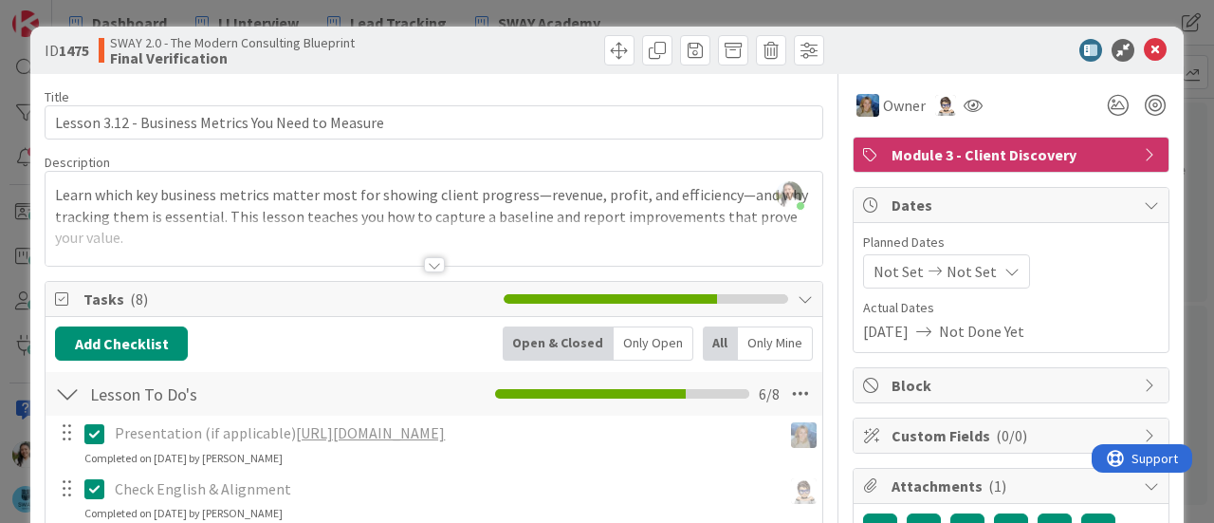
click at [0, 216] on div "ID 1475 SWAY 2.0 - The Modern Consulting Blueprint Final Verification Title 50 …" at bounding box center [607, 261] width 1214 height 523
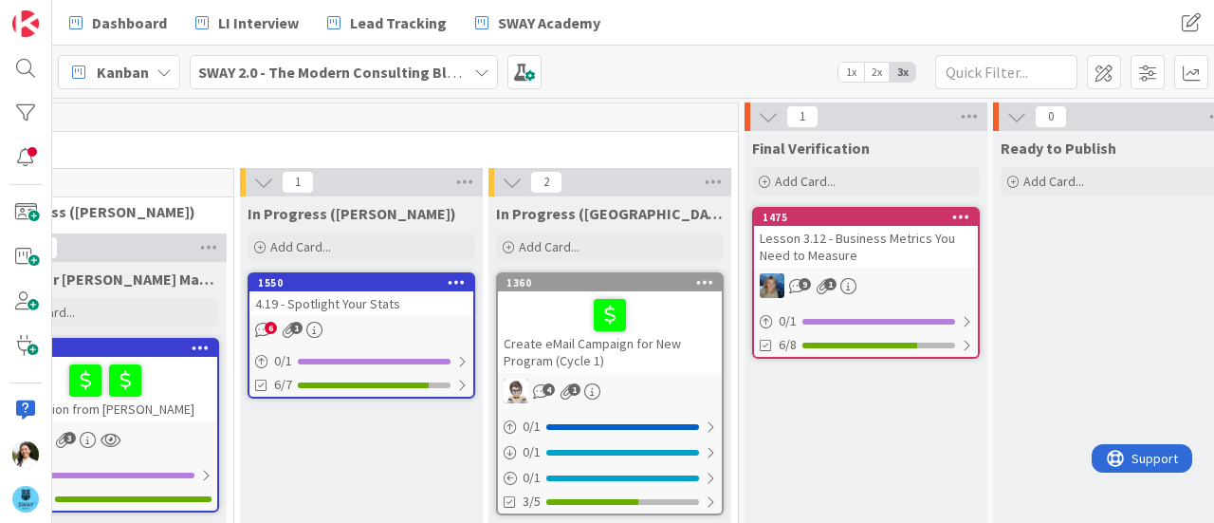
scroll to position [0, 1330]
click at [370, 303] on div "4.19 - Spotlight Your Stats" at bounding box center [363, 303] width 224 height 25
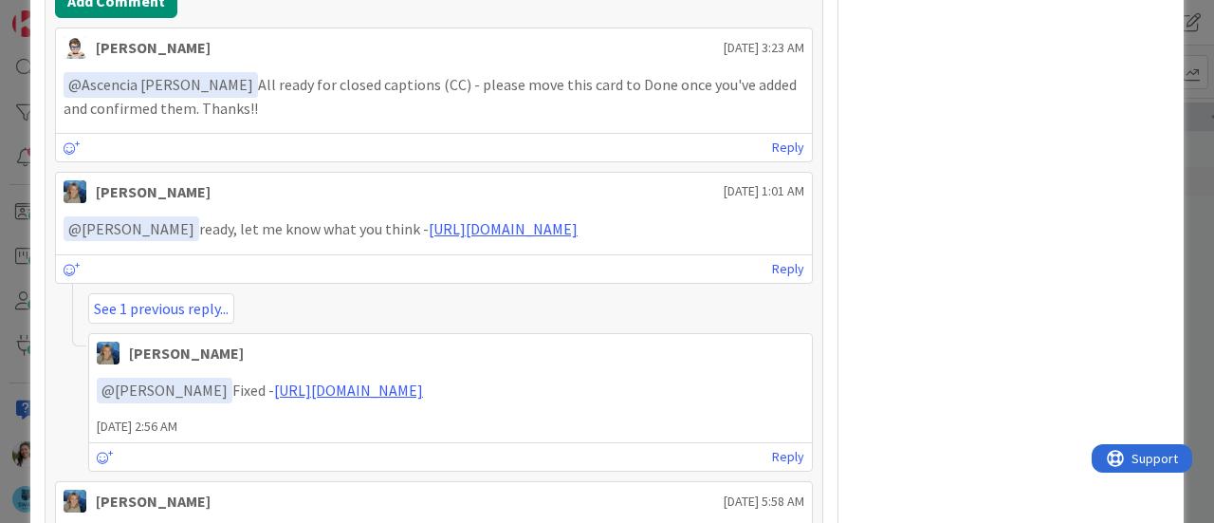
scroll to position [1175, 0]
click at [442, 221] on link "https://www.veed.io/view/c78009db-3c84-496e-a217-0c0e16a50066?panel=share" at bounding box center [503, 227] width 149 height 19
click at [0, 227] on div "ID 1550 SWAY 2.0 - The Modern Consulting Blueprint In Progress (Fike) Title 27 …" at bounding box center [607, 261] width 1214 height 523
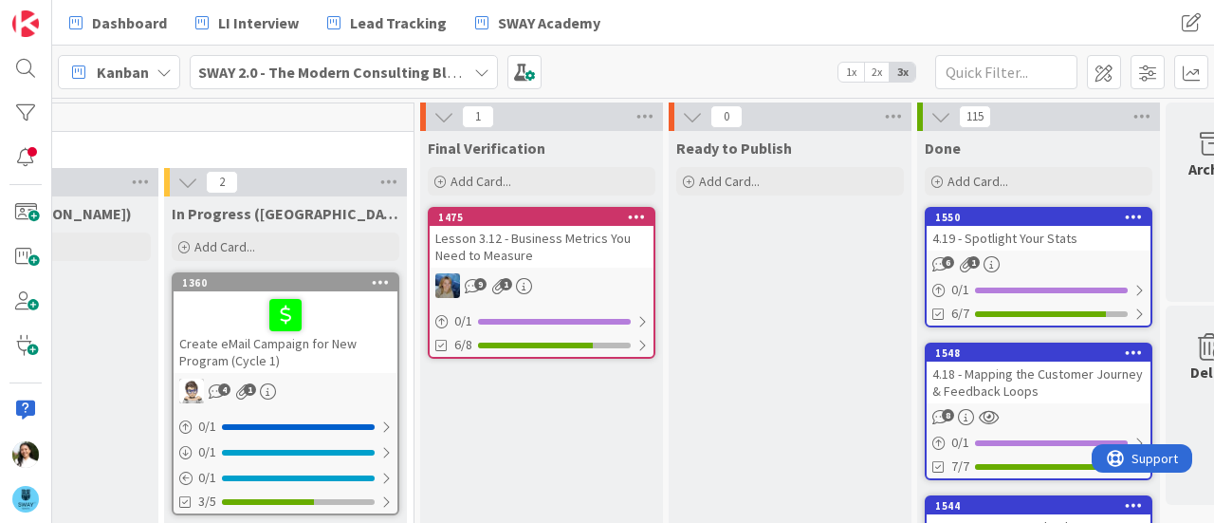
scroll to position [0, 1675]
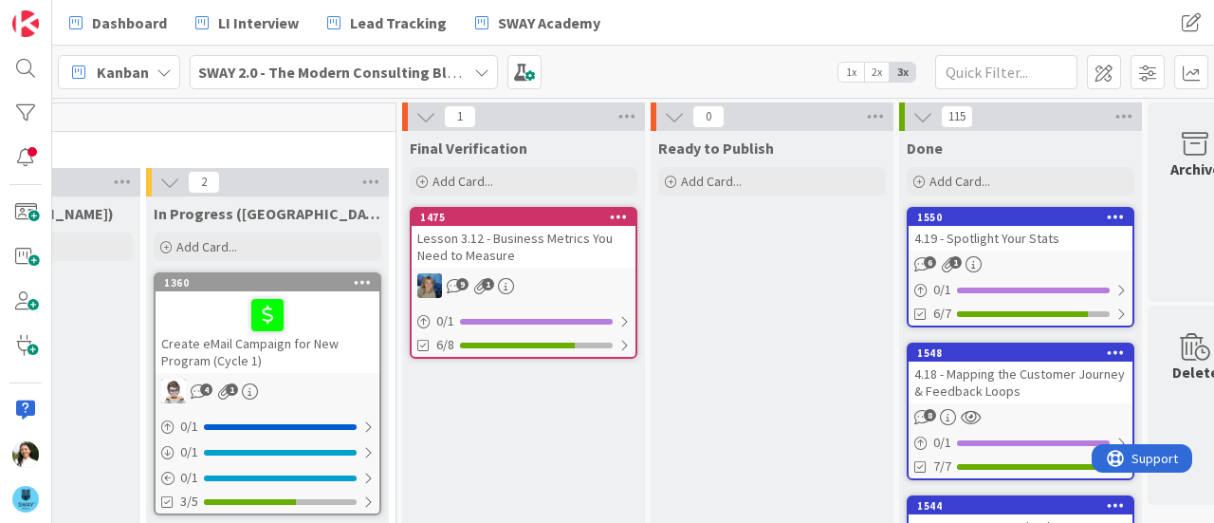
click at [1022, 238] on div "4.19 - Spotlight Your Stats" at bounding box center [1020, 238] width 224 height 25
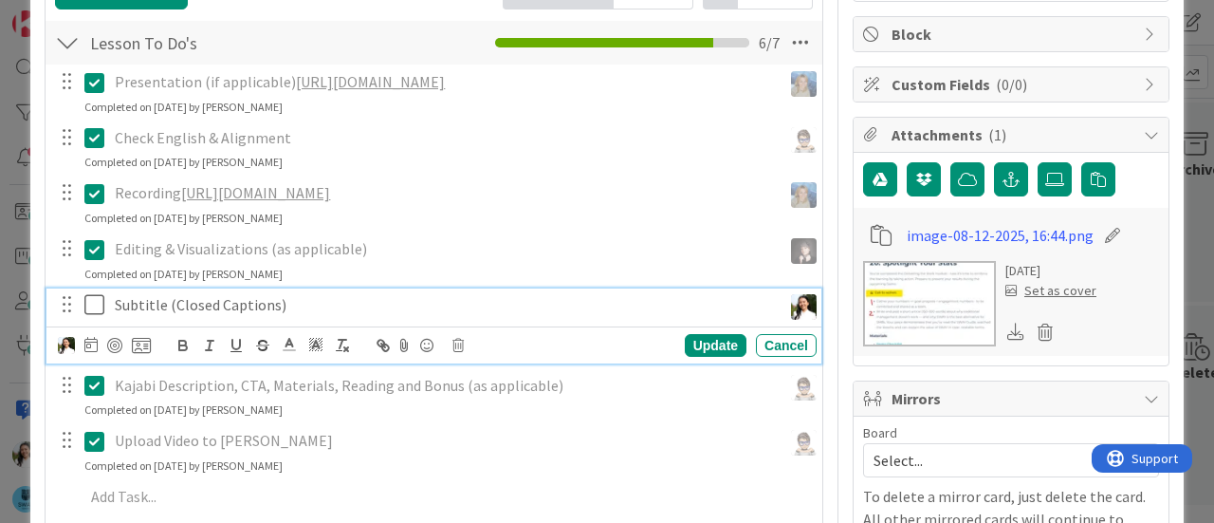
click at [97, 303] on icon at bounding box center [98, 304] width 28 height 23
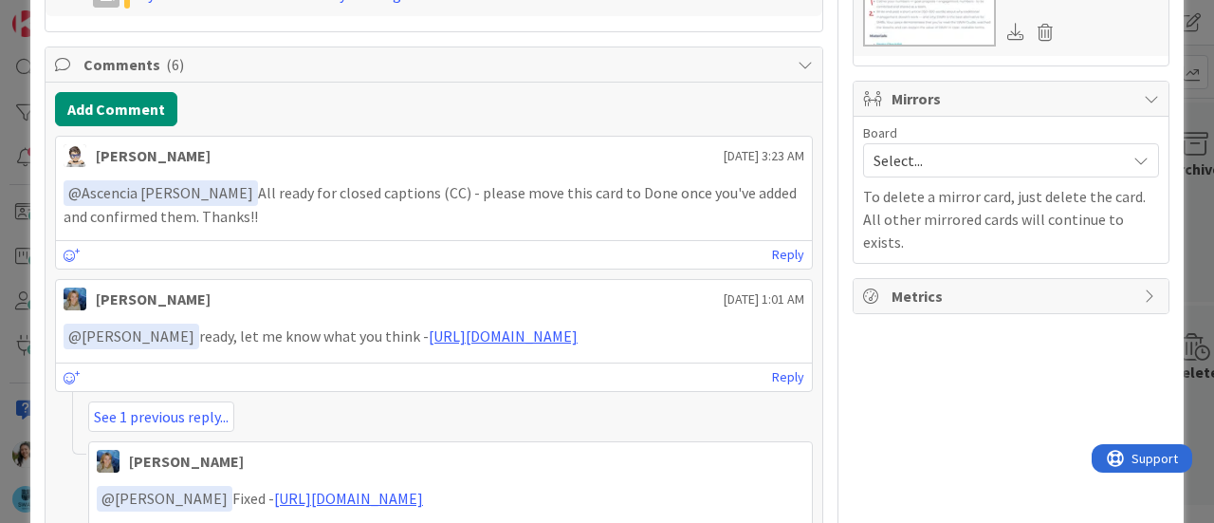
scroll to position [652, 0]
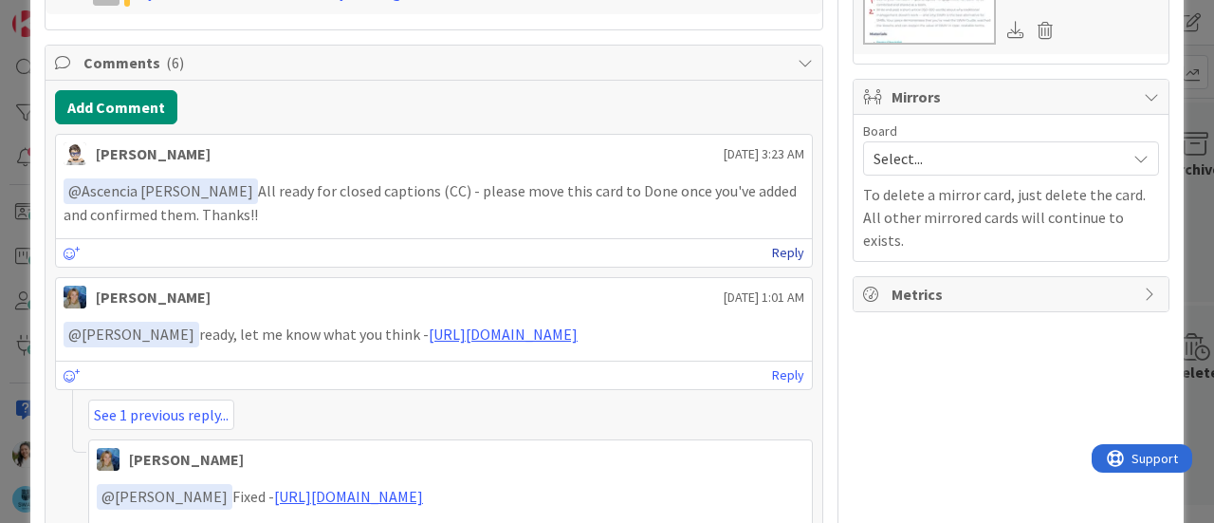
click at [775, 248] on link "Reply" at bounding box center [788, 253] width 32 height 24
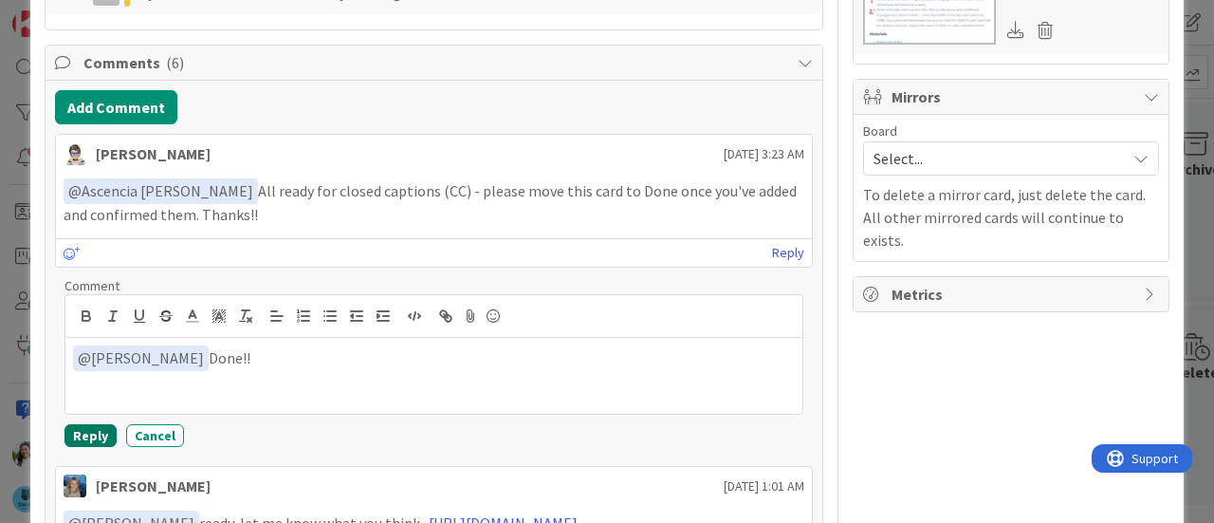
click at [91, 432] on button "Reply" at bounding box center [90, 435] width 52 height 23
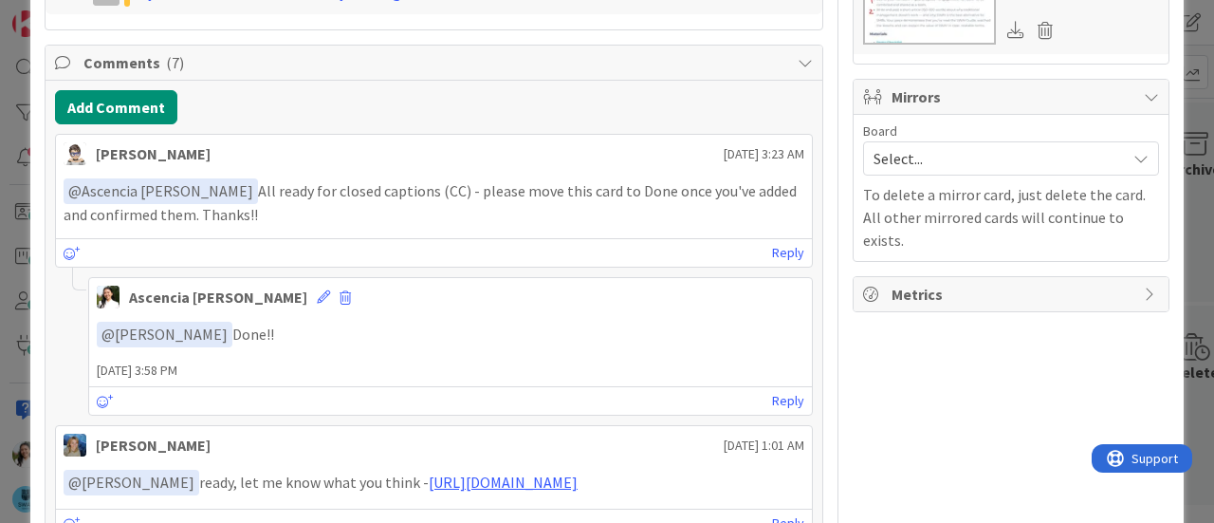
click at [0, 313] on div "ID 1550 SWAY 2.0 - The Modern Consulting Blueprint Done Title 27 / 128 4.19 - S…" at bounding box center [607, 261] width 1214 height 523
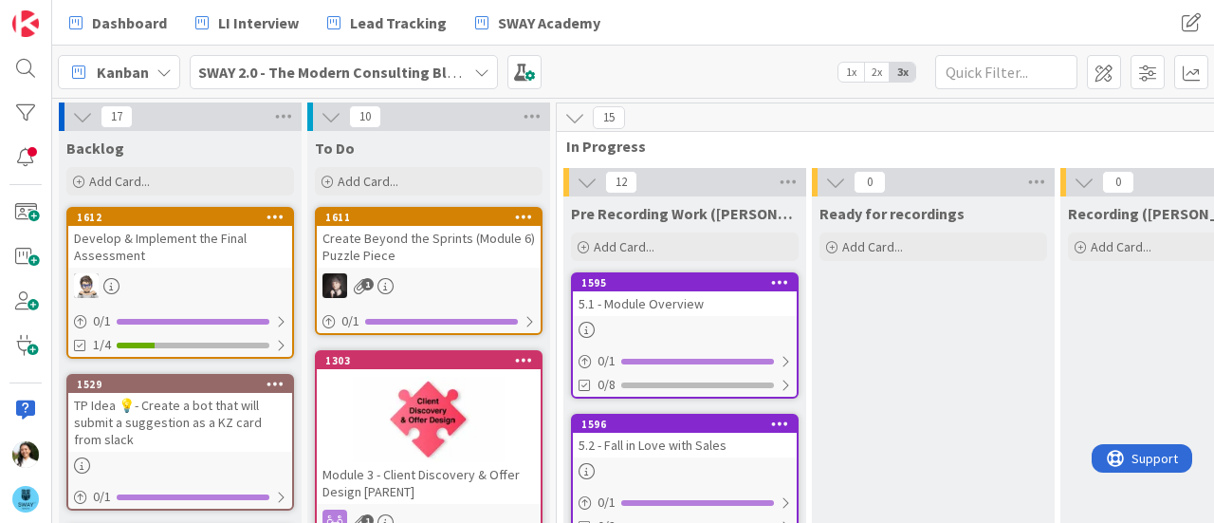
click at [389, 65] on b "SWAY 2.0 - The Modern Consulting Blueprint" at bounding box center [347, 72] width 299 height 19
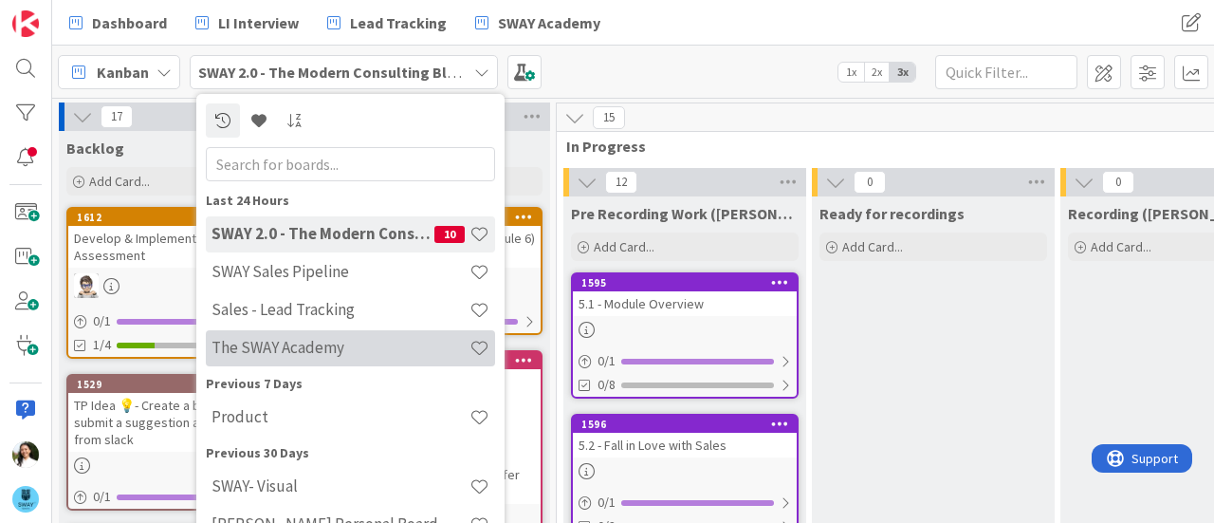
click at [306, 338] on h4 "The SWAY Academy" at bounding box center [340, 347] width 258 height 19
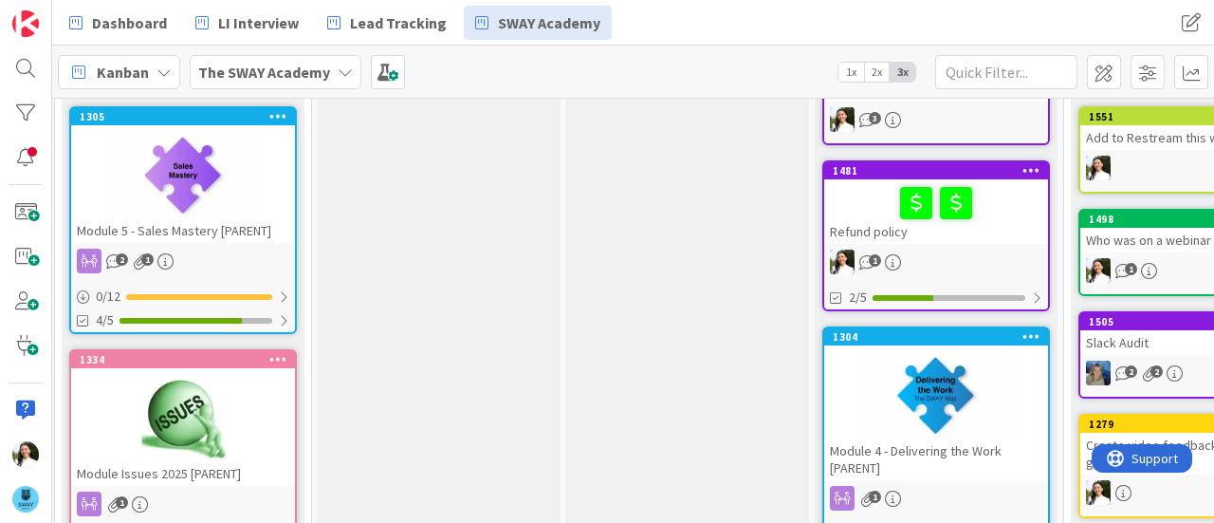
scroll to position [132, 5]
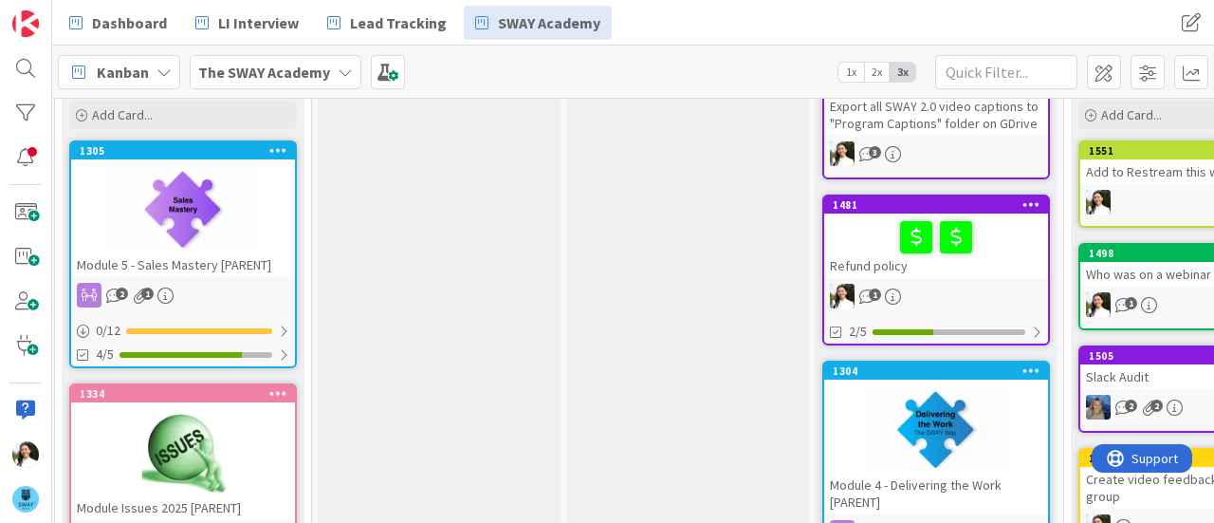
click at [859, 264] on div "Refund policy" at bounding box center [936, 245] width 224 height 64
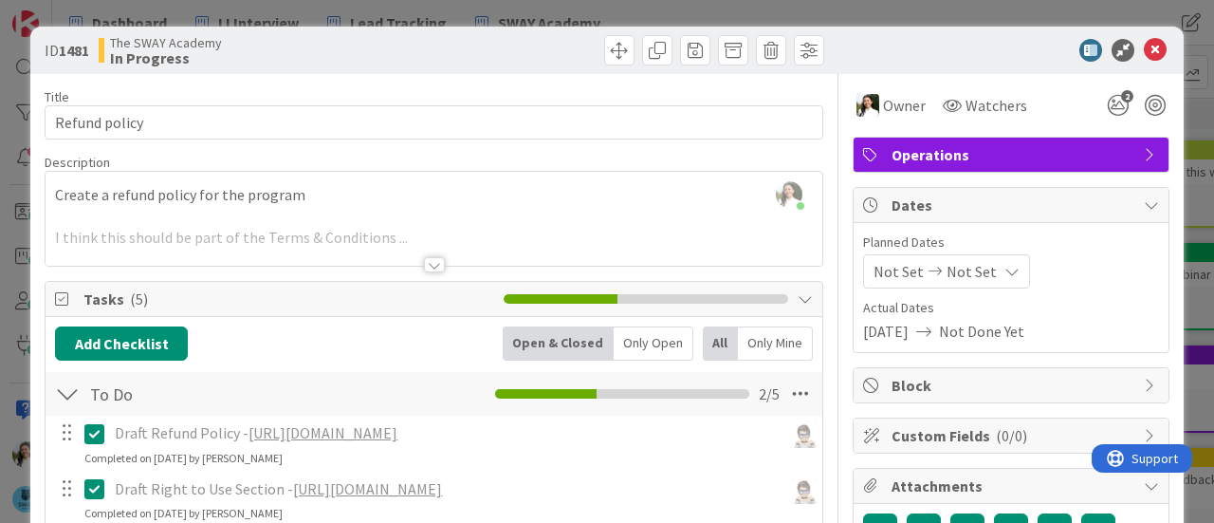
click at [0, 188] on div "ID 1481 The SWAY Academy In Progress Title 13 / 128 Refund policy Description A…" at bounding box center [607, 261] width 1214 height 523
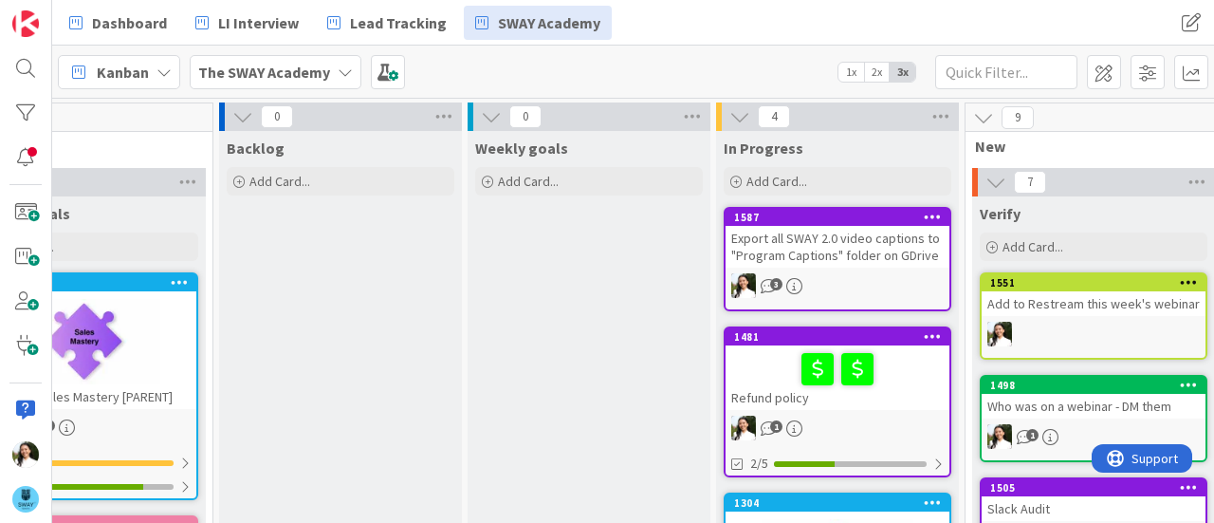
scroll to position [0, 104]
